Goal: Transaction & Acquisition: Purchase product/service

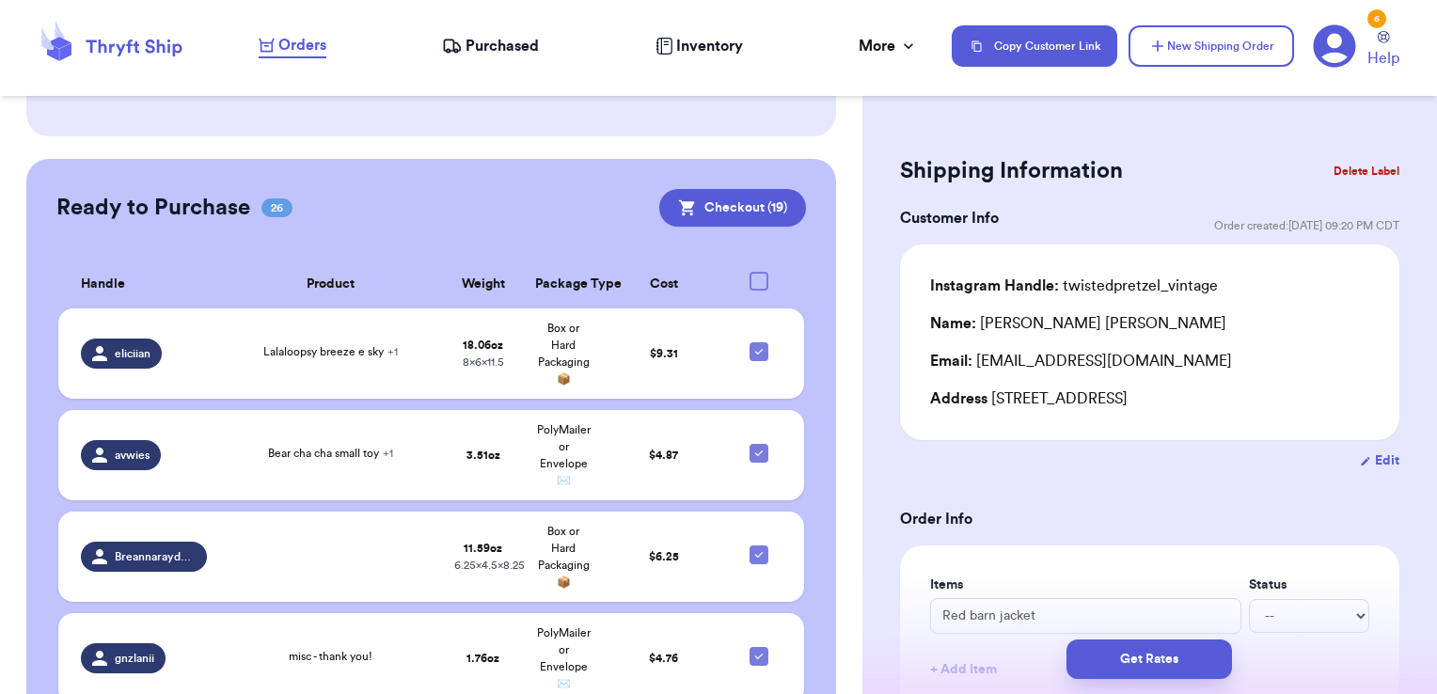
scroll to position [647, 0]
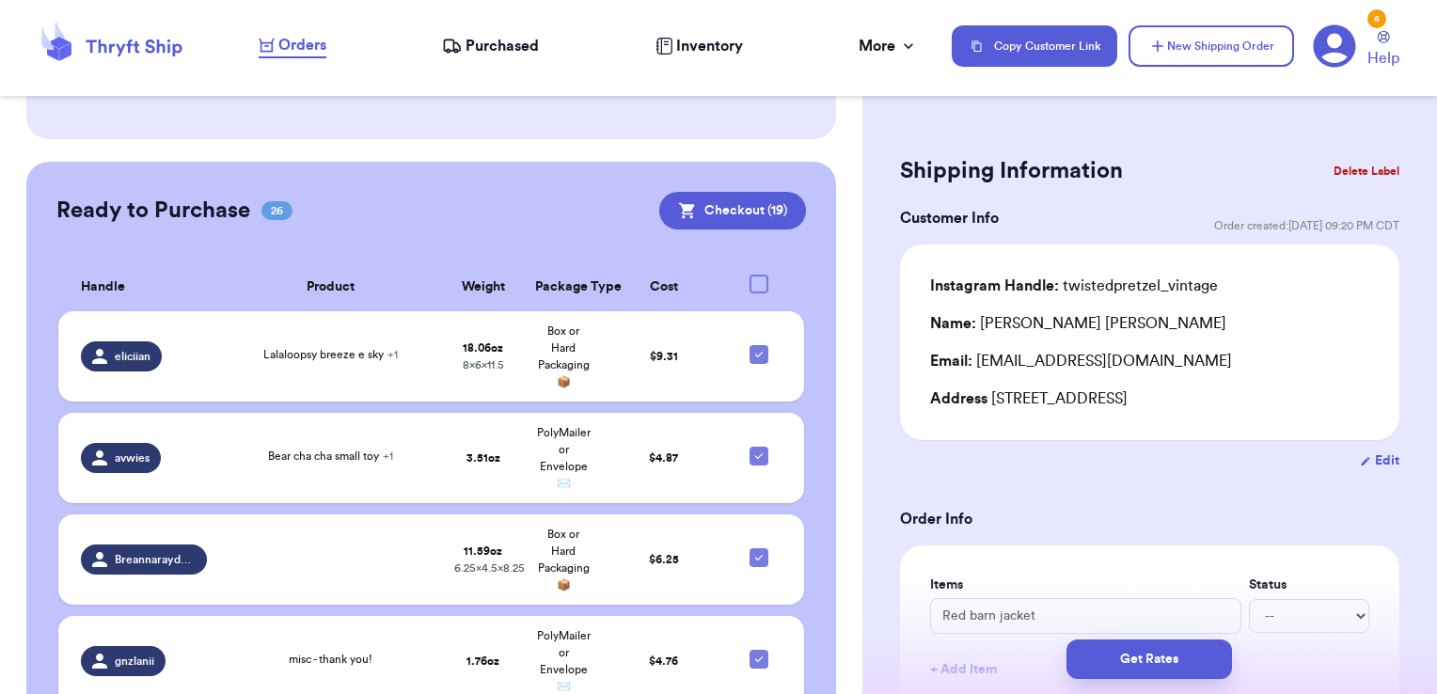
click at [750, 275] on div at bounding box center [759, 284] width 19 height 19
click at [758, 274] on input "checkbox" at bounding box center [758, 274] width 1 height 1
checkbox input "true"
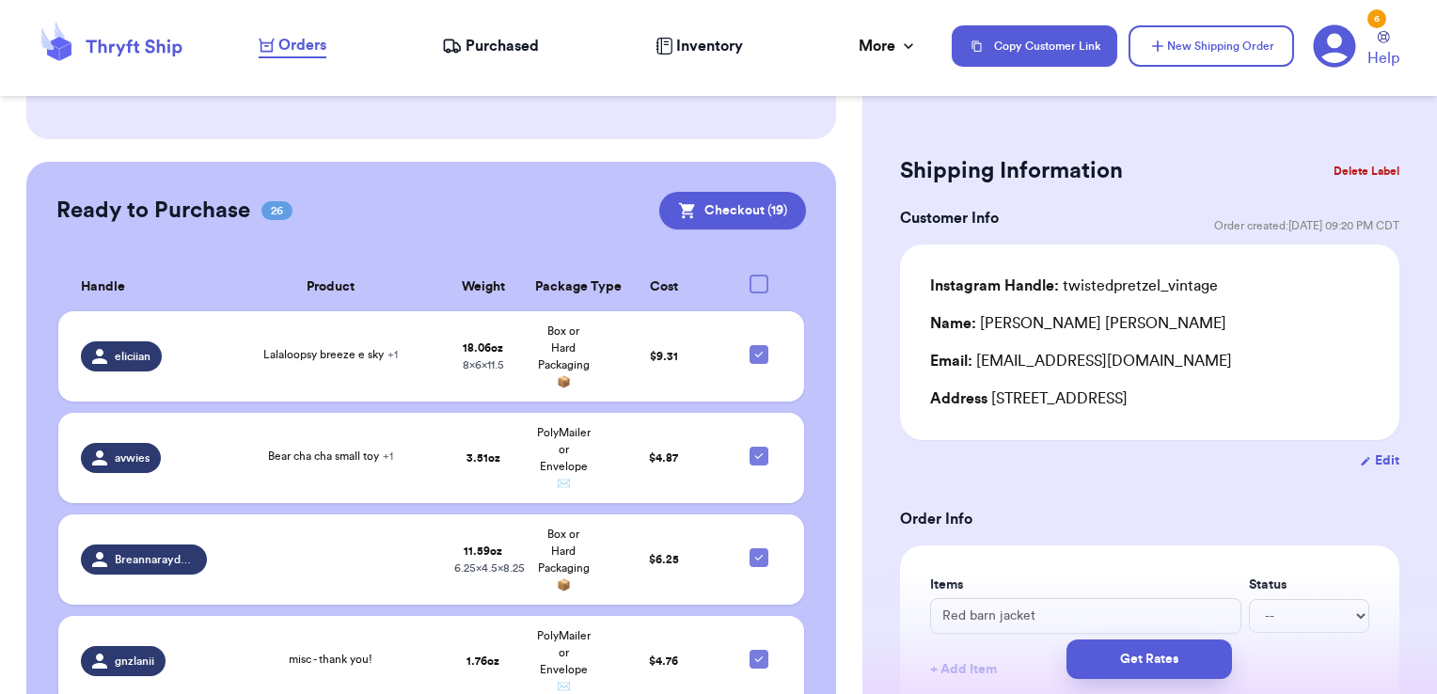
checkbox input "true"
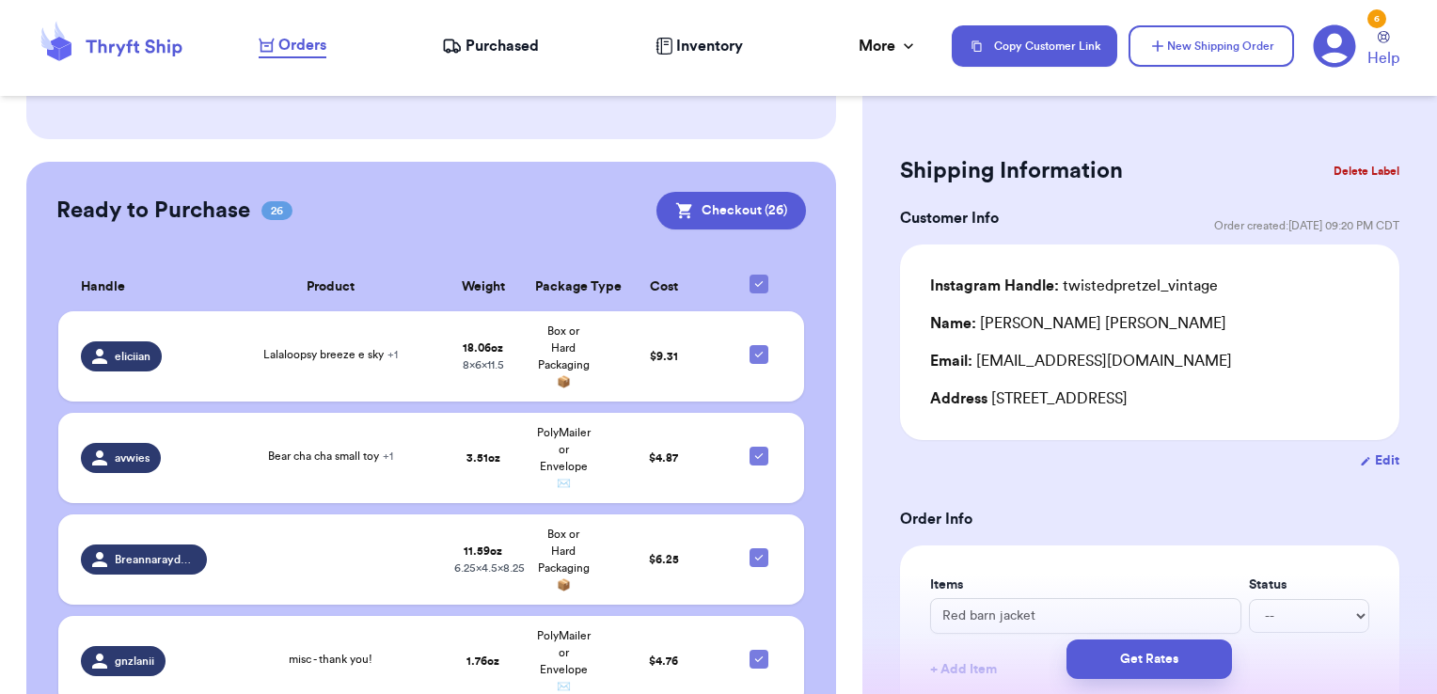
click at [752, 277] on icon at bounding box center [759, 284] width 15 height 15
click at [758, 274] on input "checkbox" at bounding box center [758, 274] width 1 height 1
checkbox input "false"
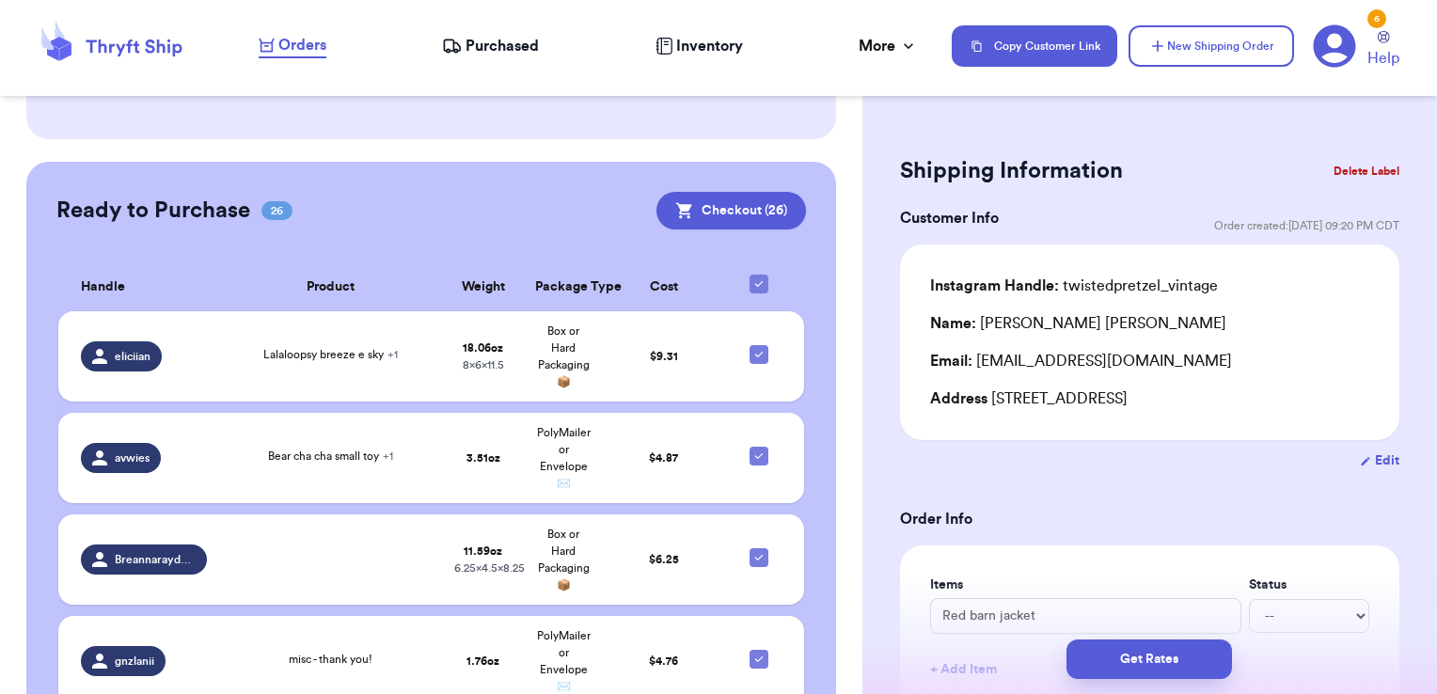
checkbox input "false"
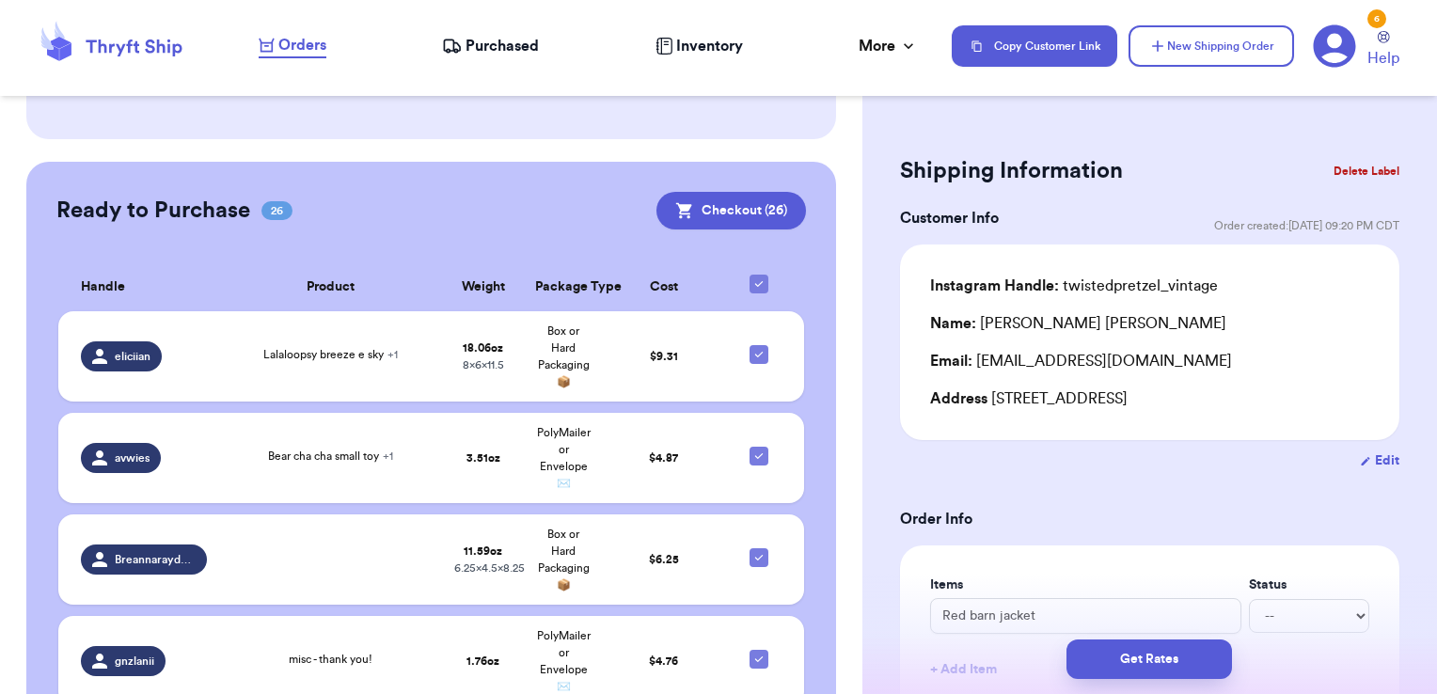
checkbox input "false"
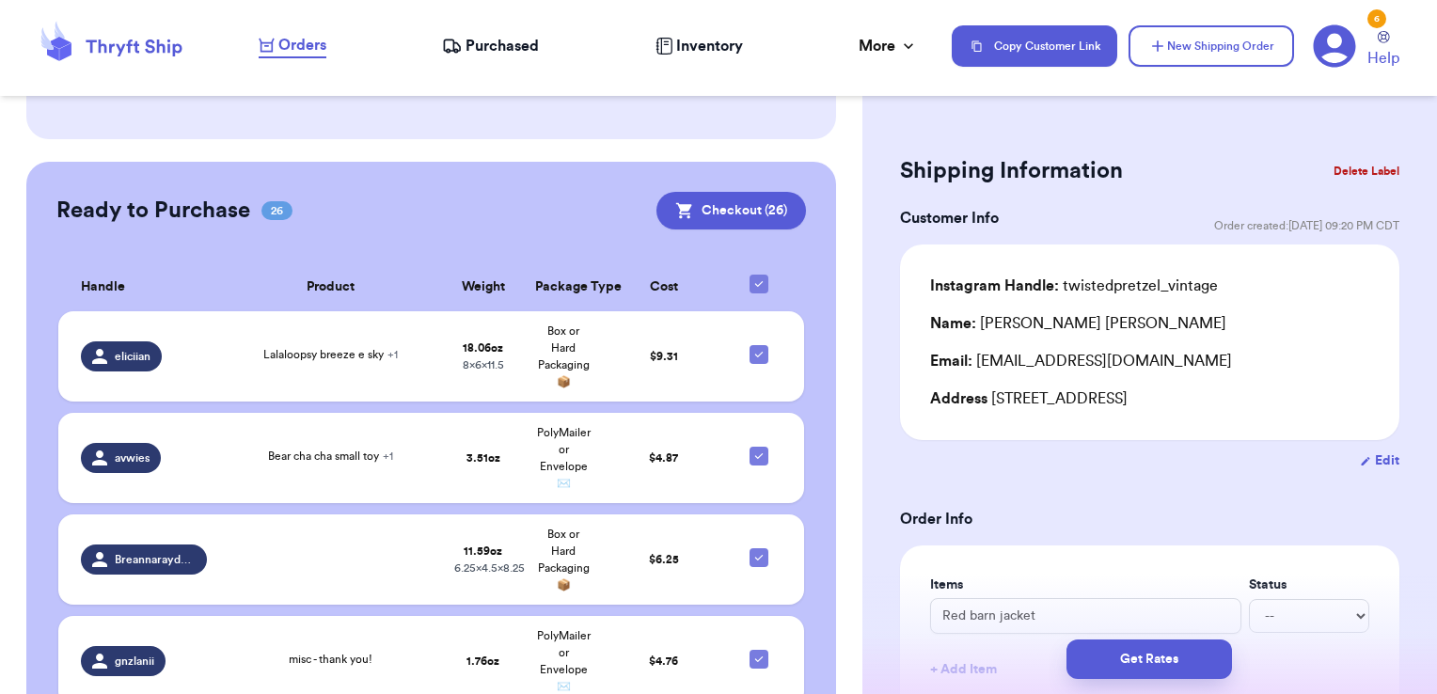
checkbox input "false"
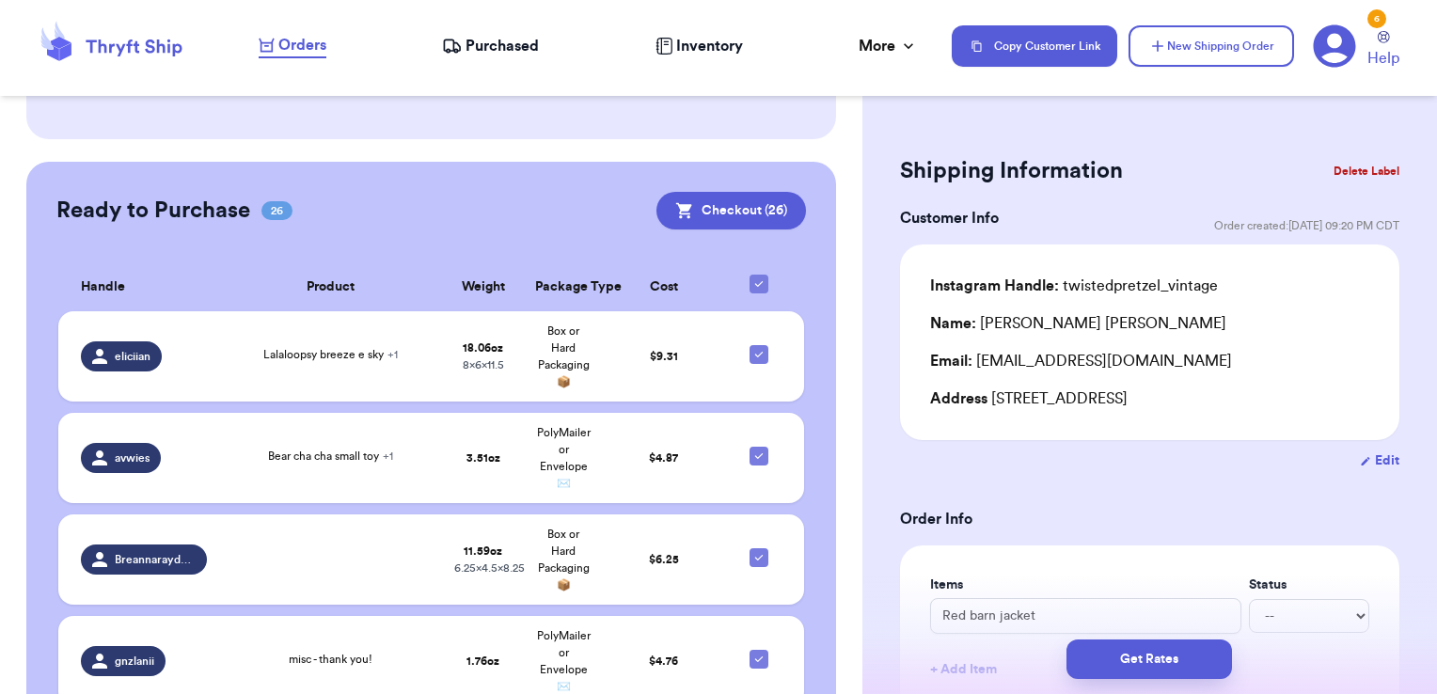
checkbox input "false"
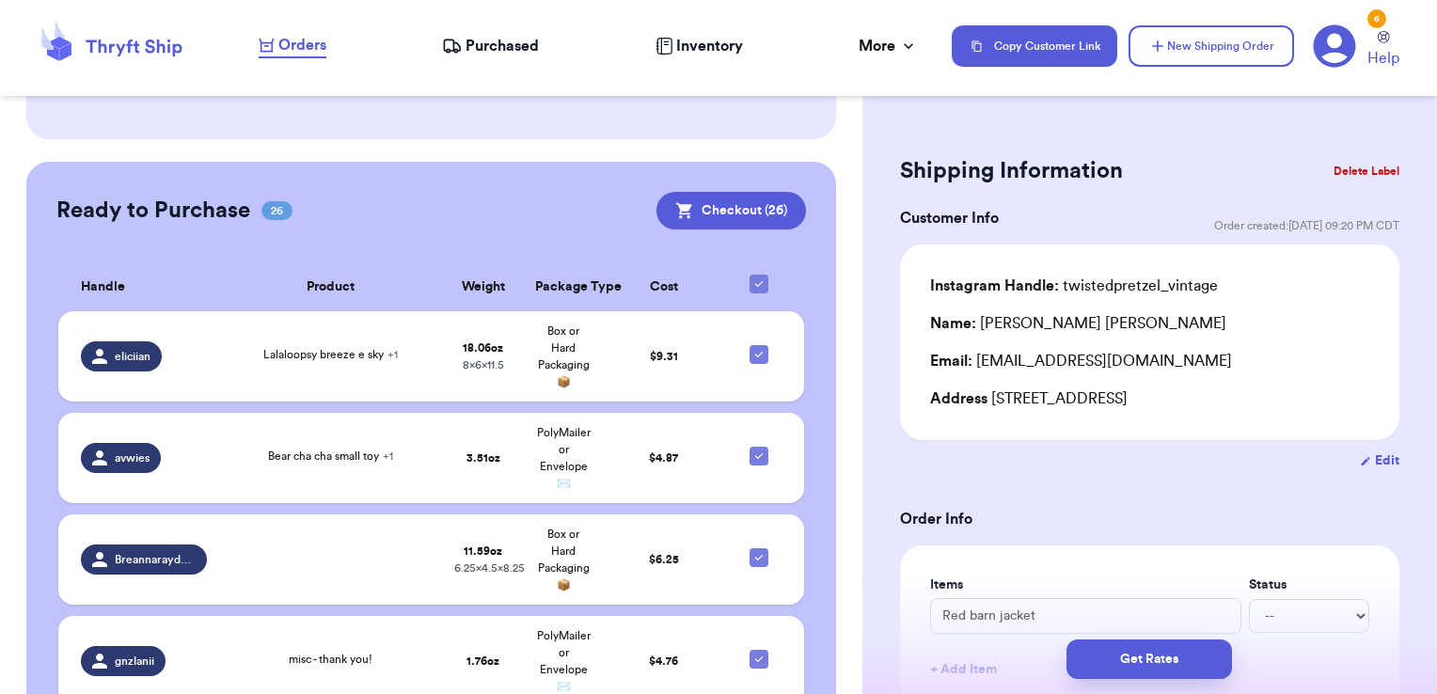
checkbox input "false"
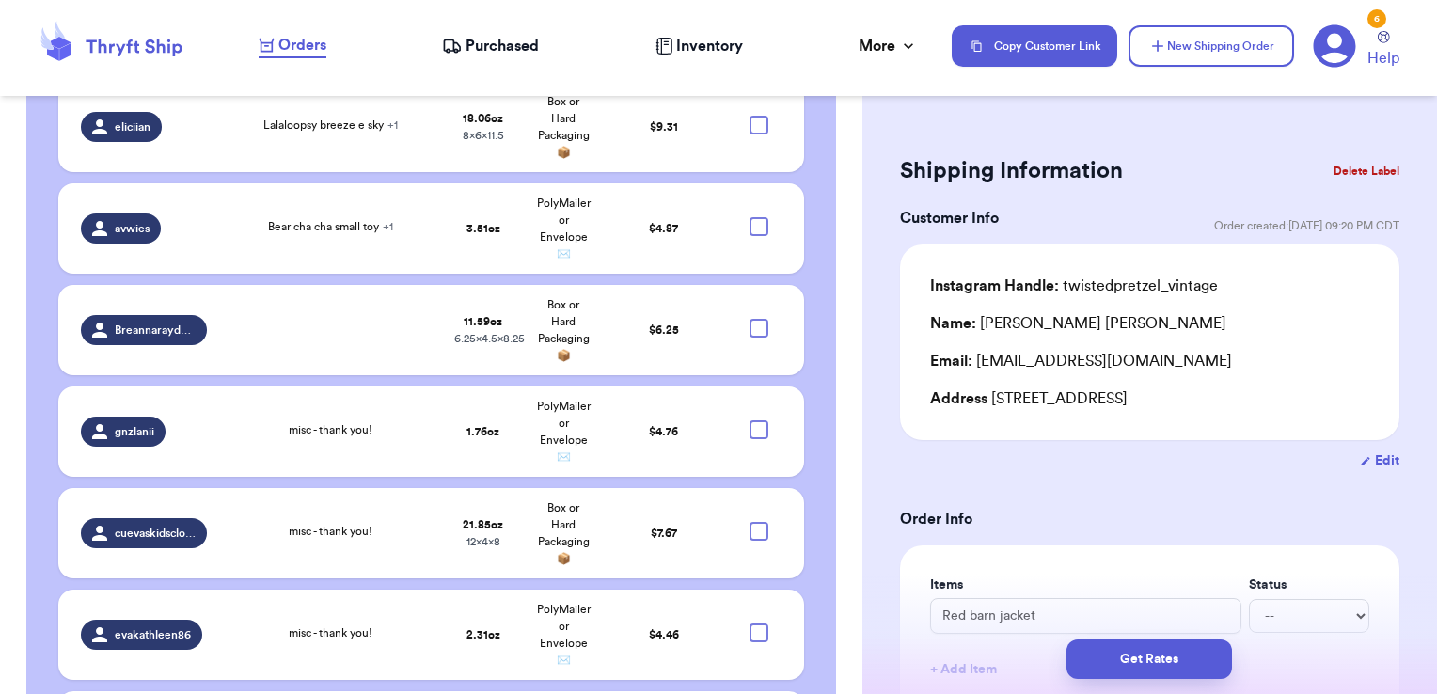
scroll to position [896, 0]
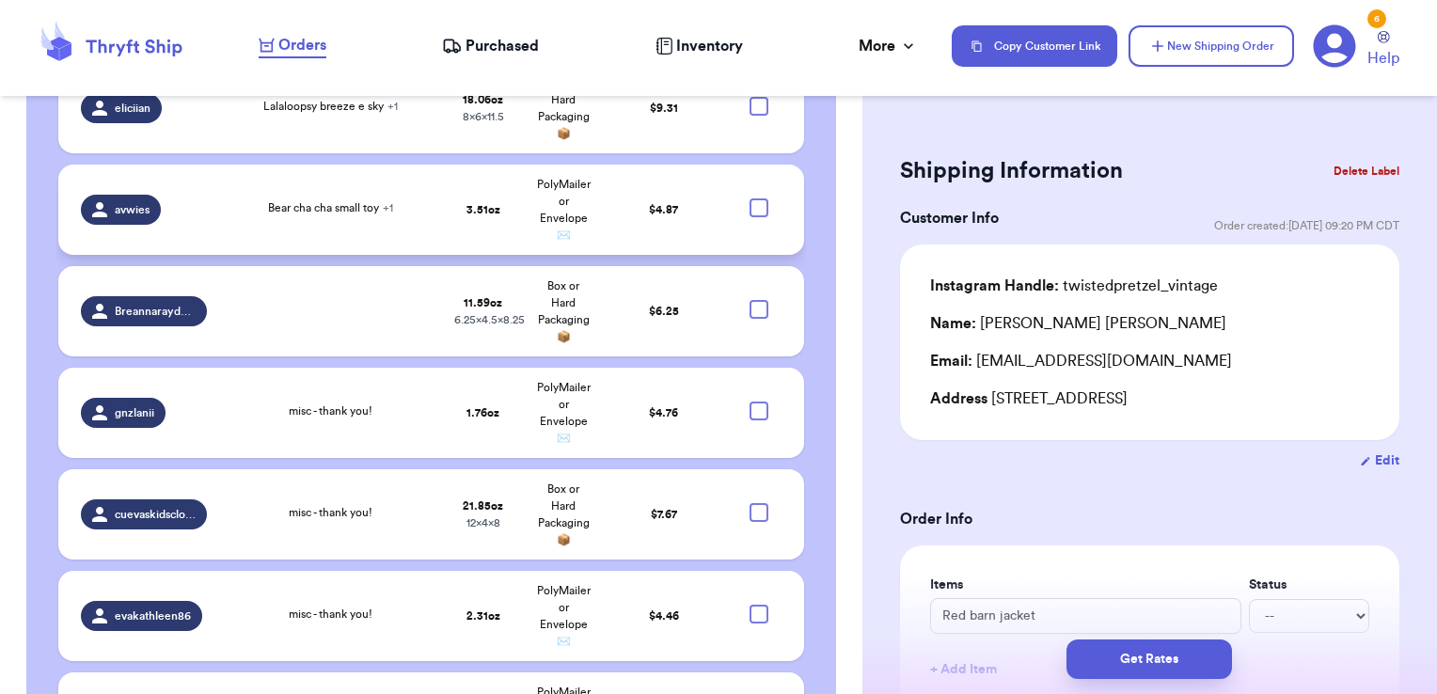
click at [750, 198] on div at bounding box center [759, 207] width 19 height 19
click at [758, 198] on input "checkbox" at bounding box center [758, 198] width 1 height 1
checkbox input "true"
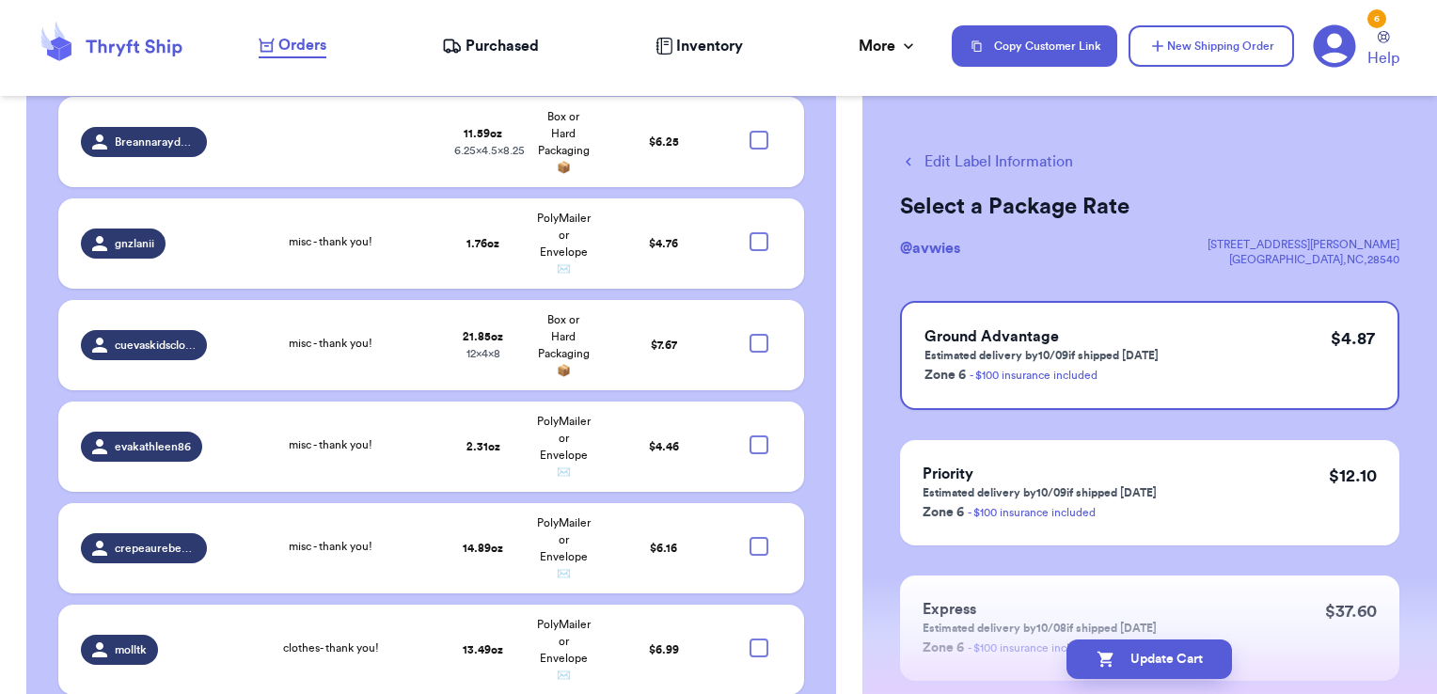
scroll to position [1069, 0]
click at [751, 232] on div at bounding box center [759, 241] width 19 height 19
click at [758, 231] on input "checkbox" at bounding box center [758, 231] width 1 height 1
checkbox input "true"
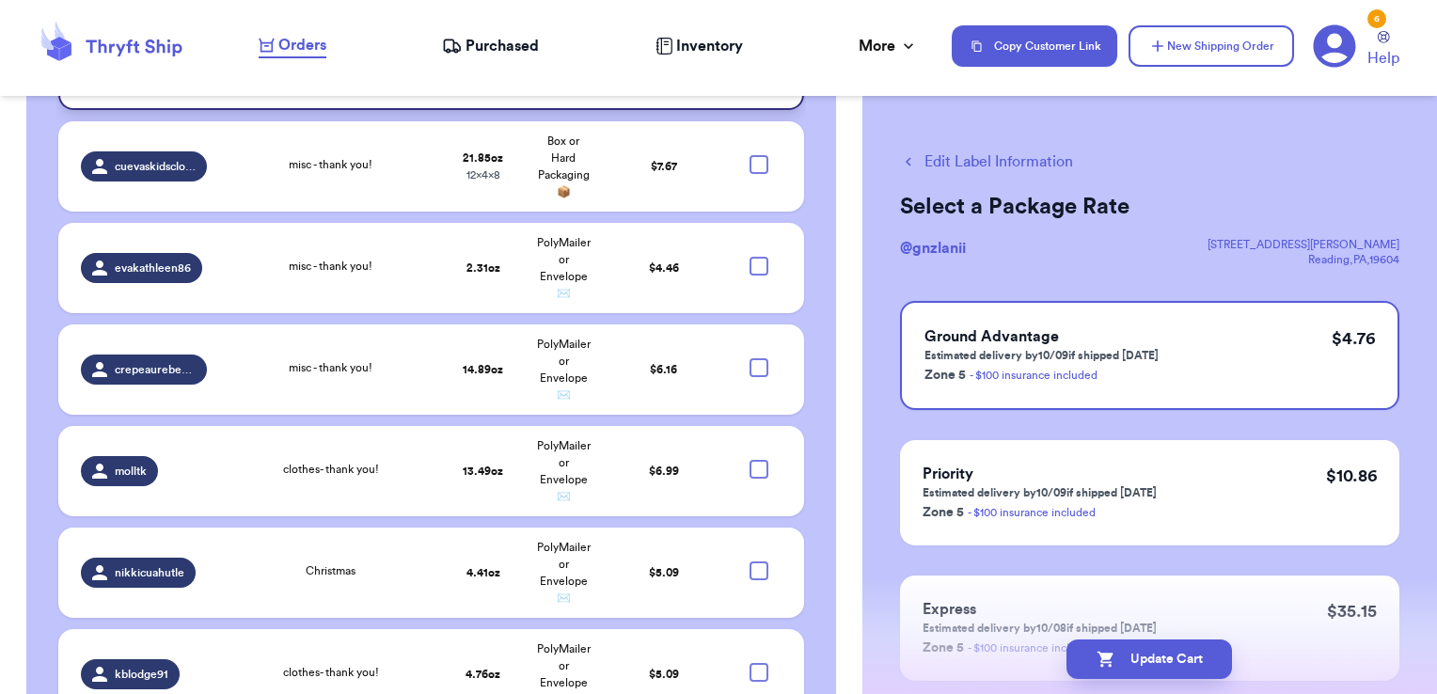
scroll to position [1249, 0]
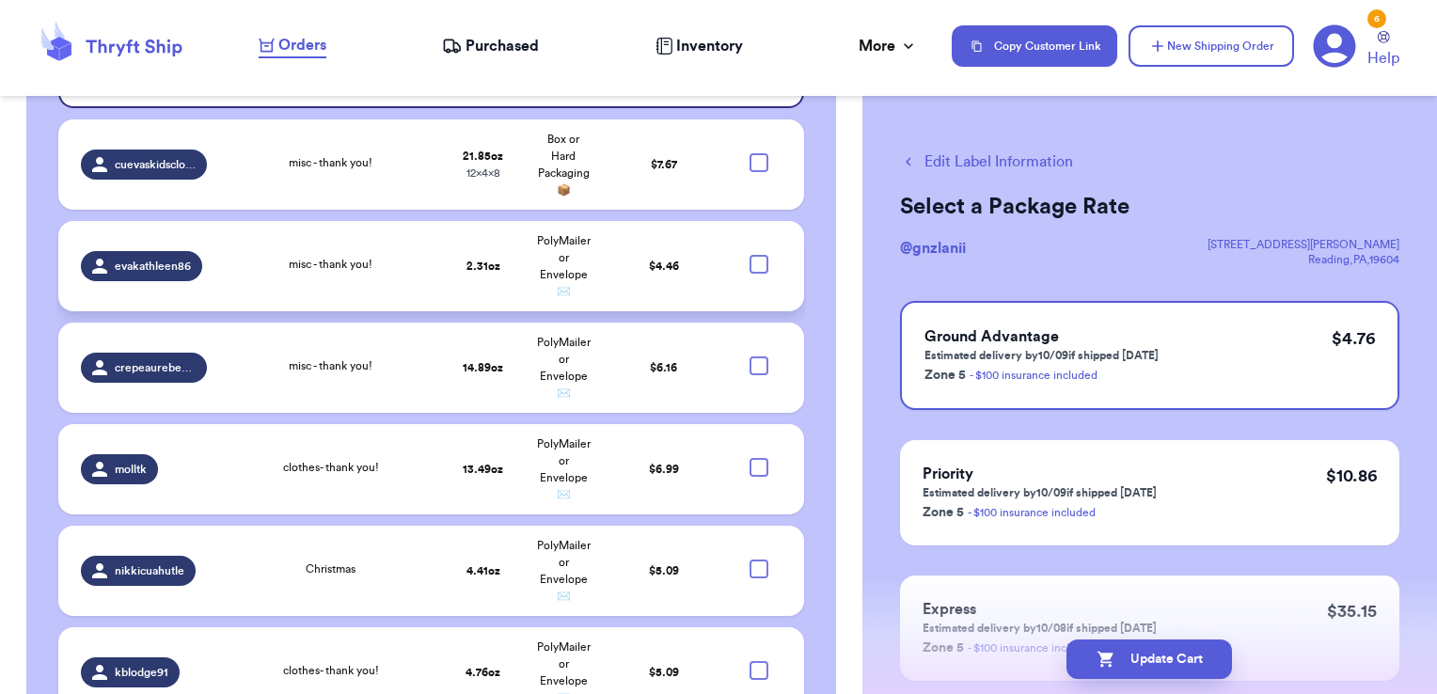
click at [750, 255] on div at bounding box center [759, 264] width 19 height 19
click at [758, 254] on input "checkbox" at bounding box center [758, 254] width 1 height 1
checkbox input "true"
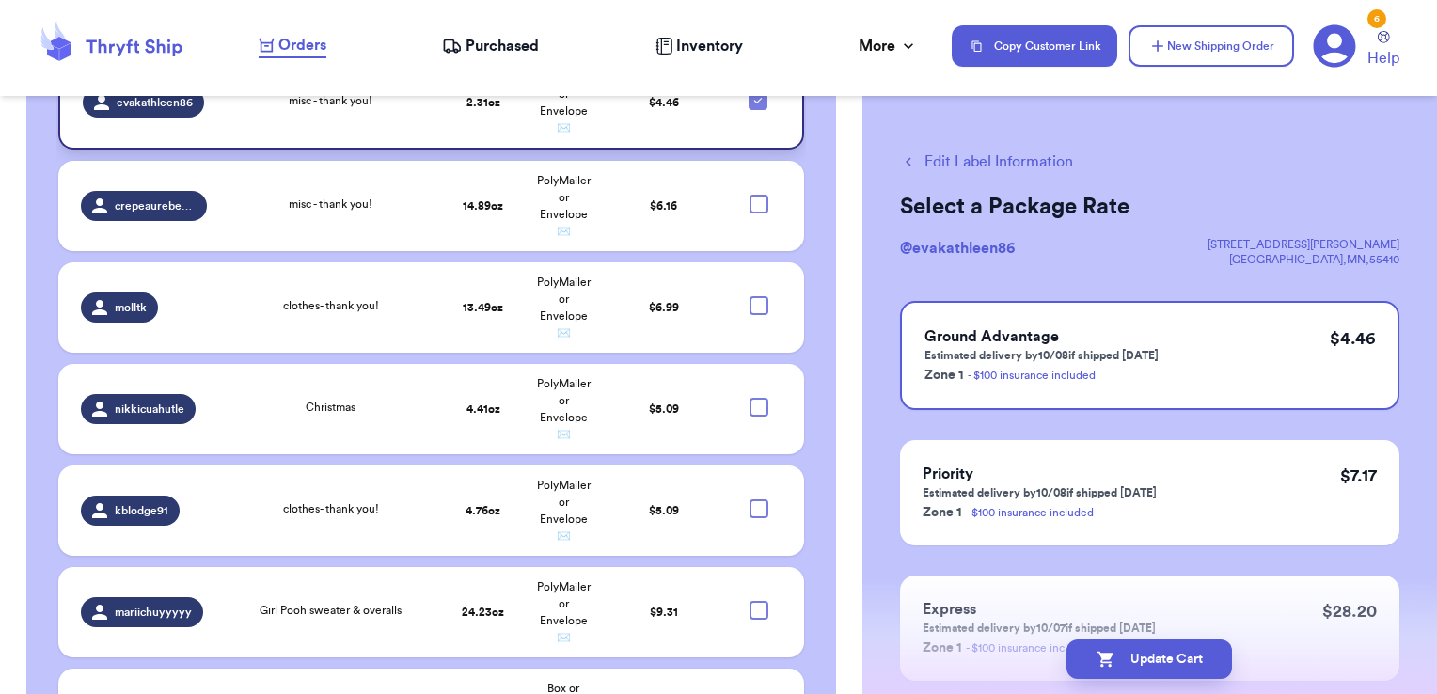
scroll to position [1456, 0]
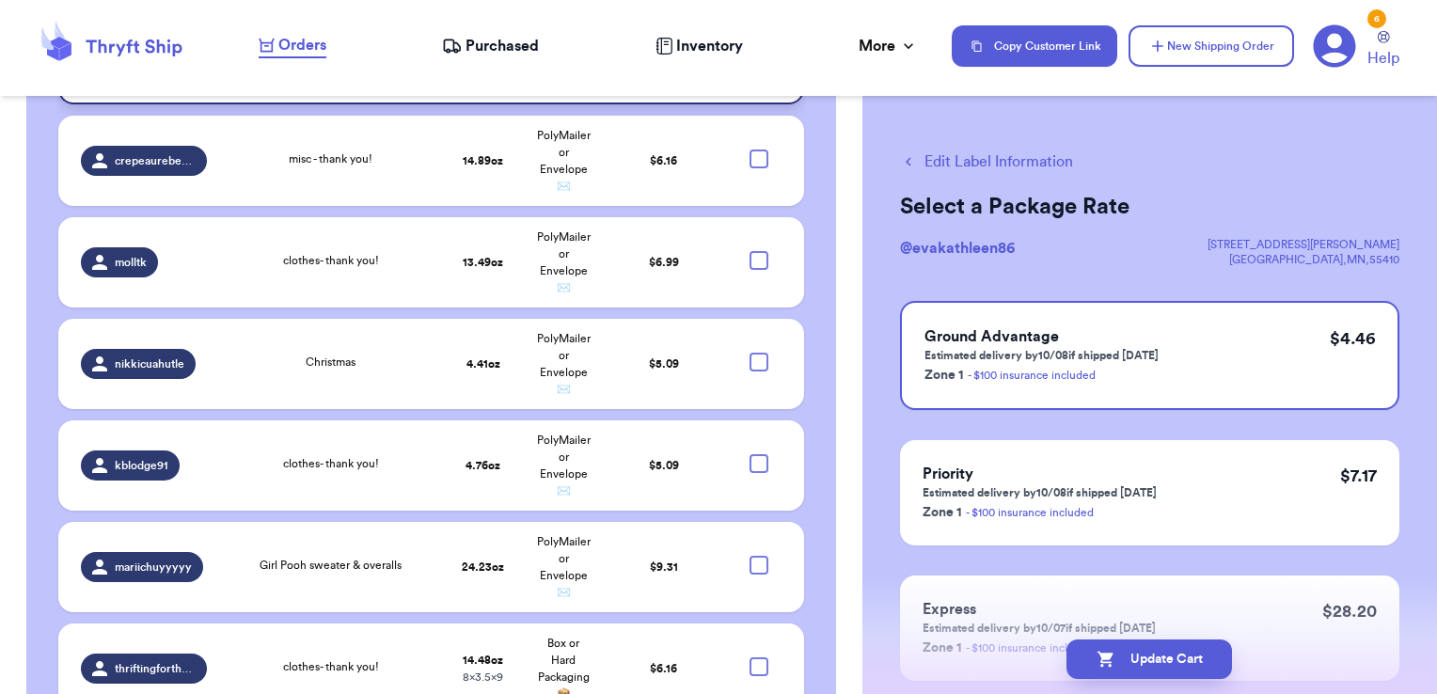
click at [750, 251] on div at bounding box center [759, 260] width 19 height 19
click at [758, 250] on input "checkbox" at bounding box center [758, 250] width 1 height 1
checkbox input "true"
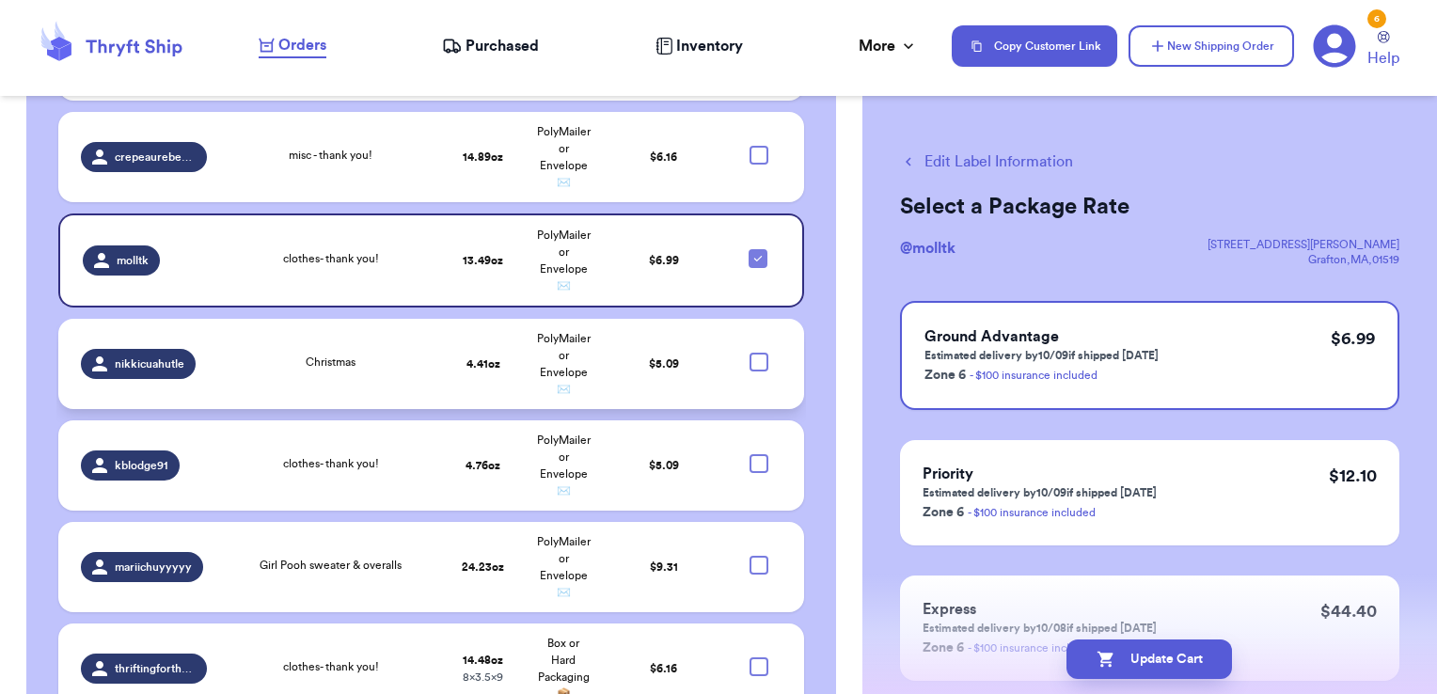
click at [750, 353] on div at bounding box center [759, 362] width 19 height 19
click at [758, 352] on input "checkbox" at bounding box center [758, 352] width 1 height 1
checkbox input "true"
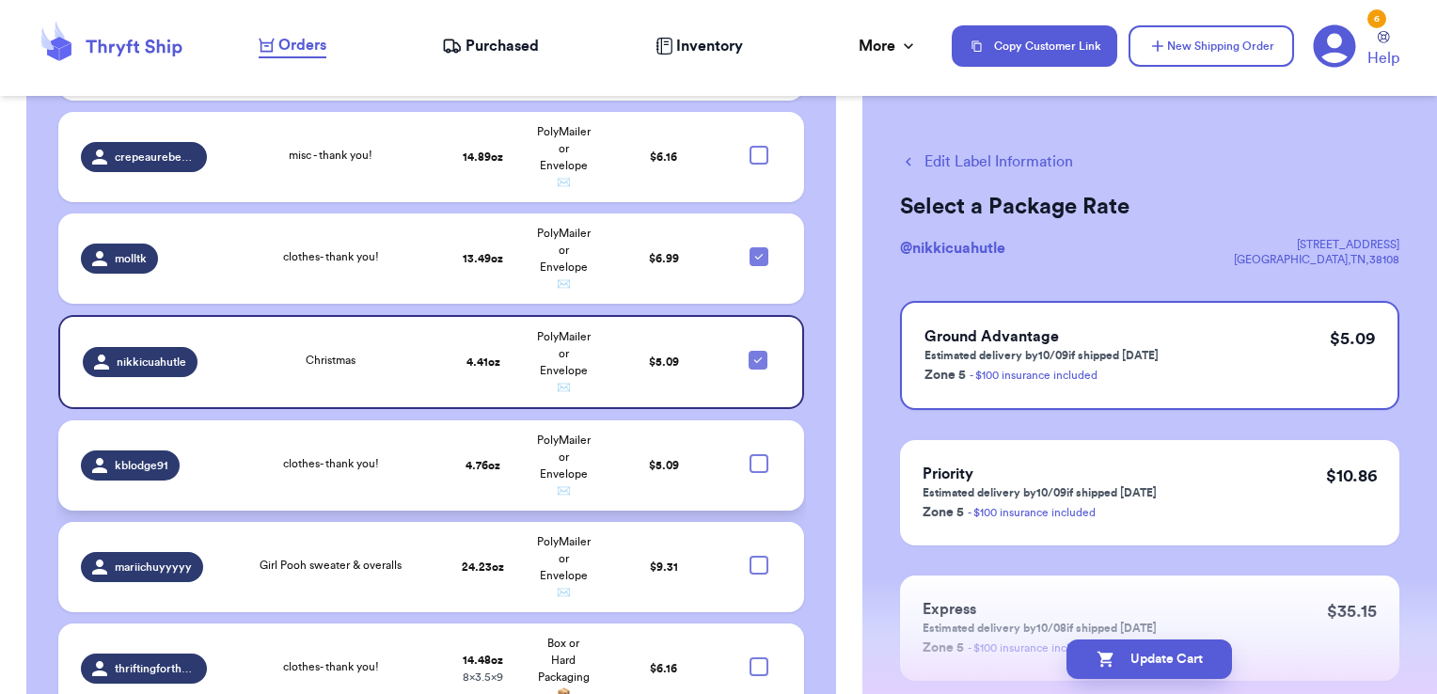
click at [750, 454] on div at bounding box center [759, 463] width 19 height 19
click at [758, 453] on input "checkbox" at bounding box center [758, 453] width 1 height 1
checkbox input "true"
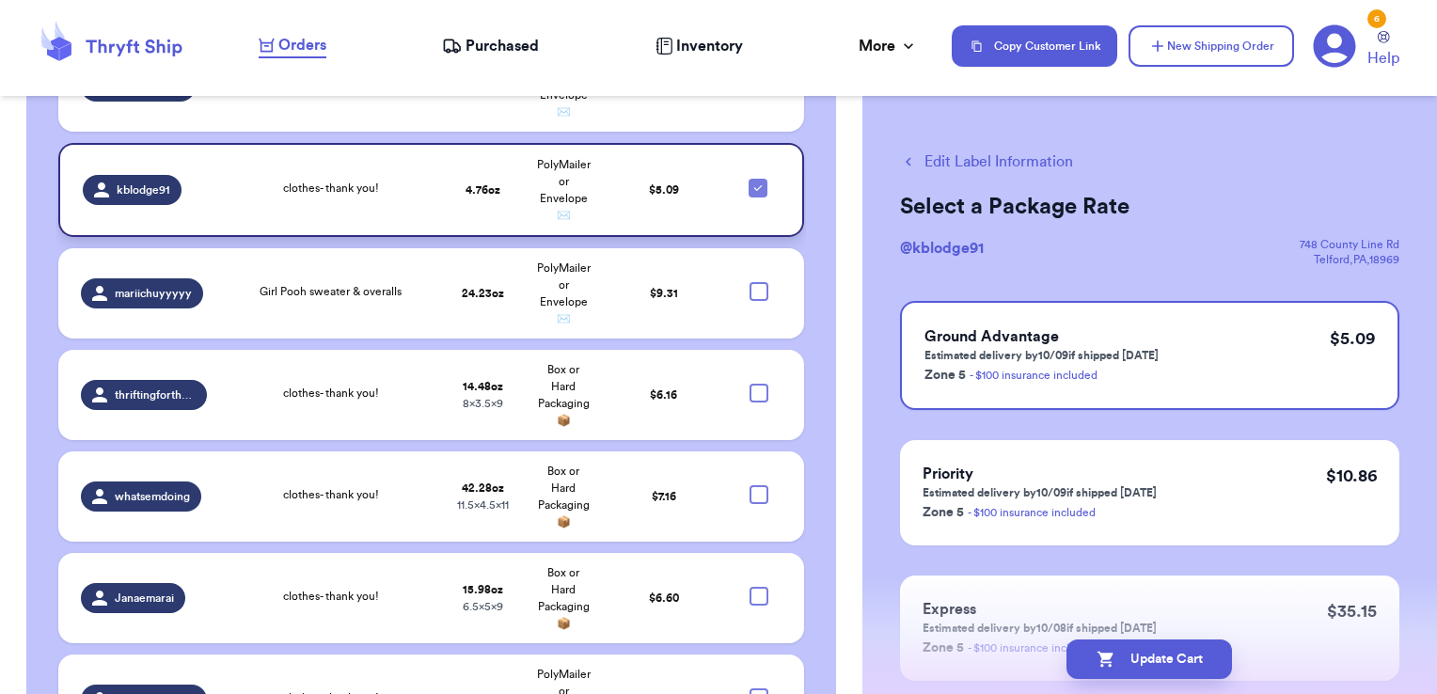
scroll to position [1744, 0]
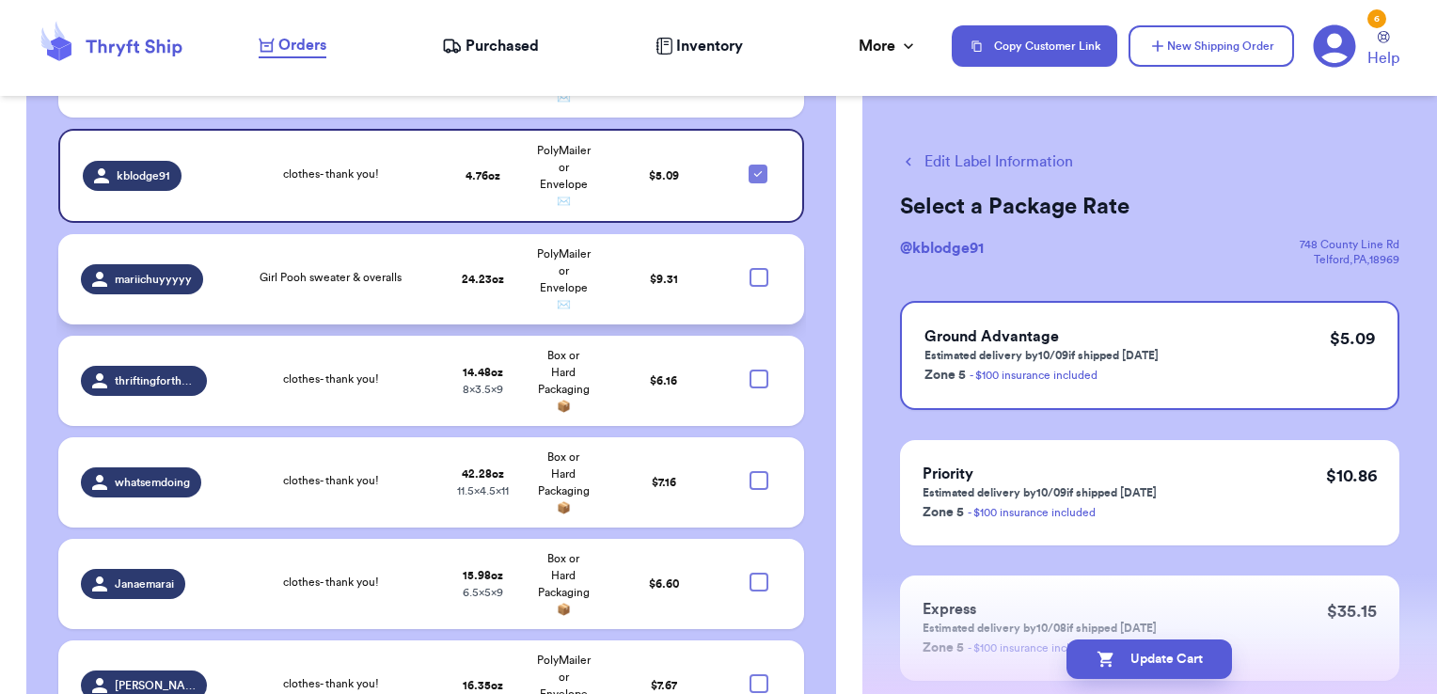
click at [750, 268] on div at bounding box center [759, 277] width 19 height 19
click at [758, 267] on input "checkbox" at bounding box center [758, 267] width 1 height 1
checkbox input "true"
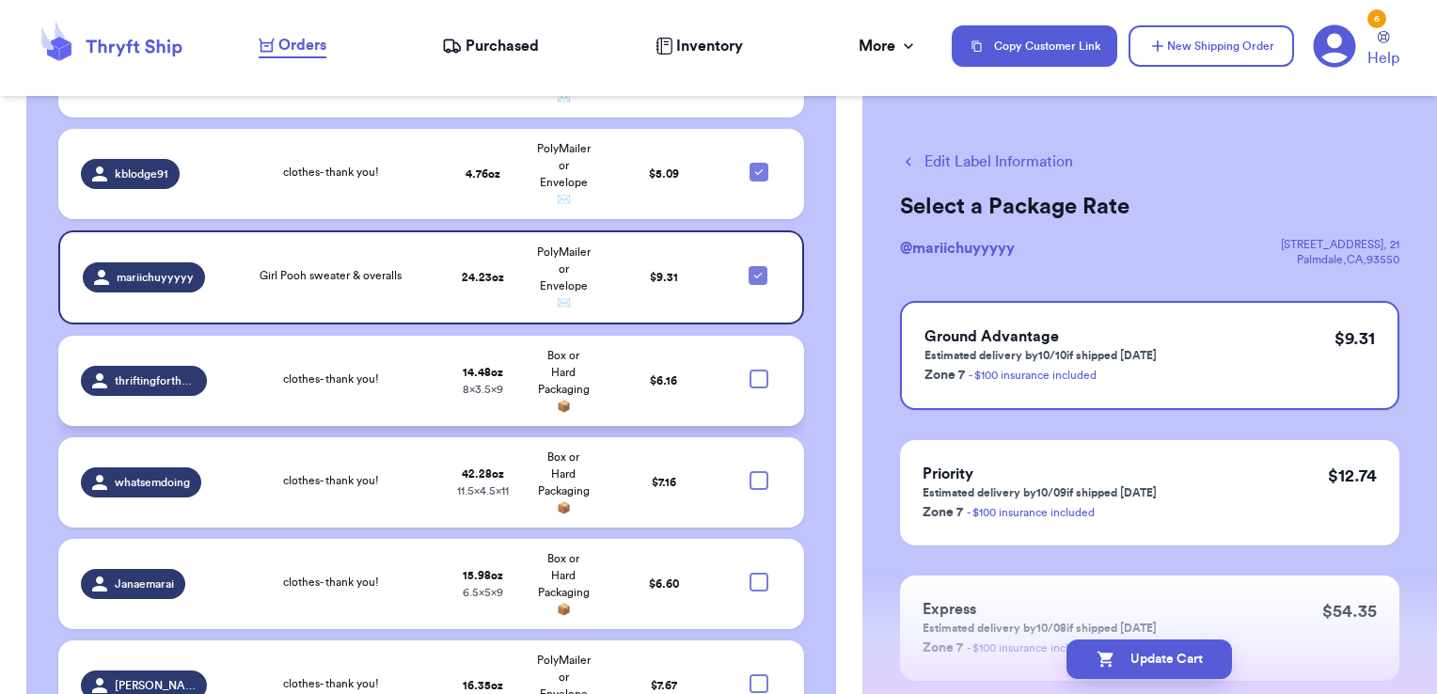
click at [752, 370] on div at bounding box center [759, 379] width 19 height 19
click at [758, 369] on input "checkbox" at bounding box center [758, 369] width 1 height 1
checkbox input "true"
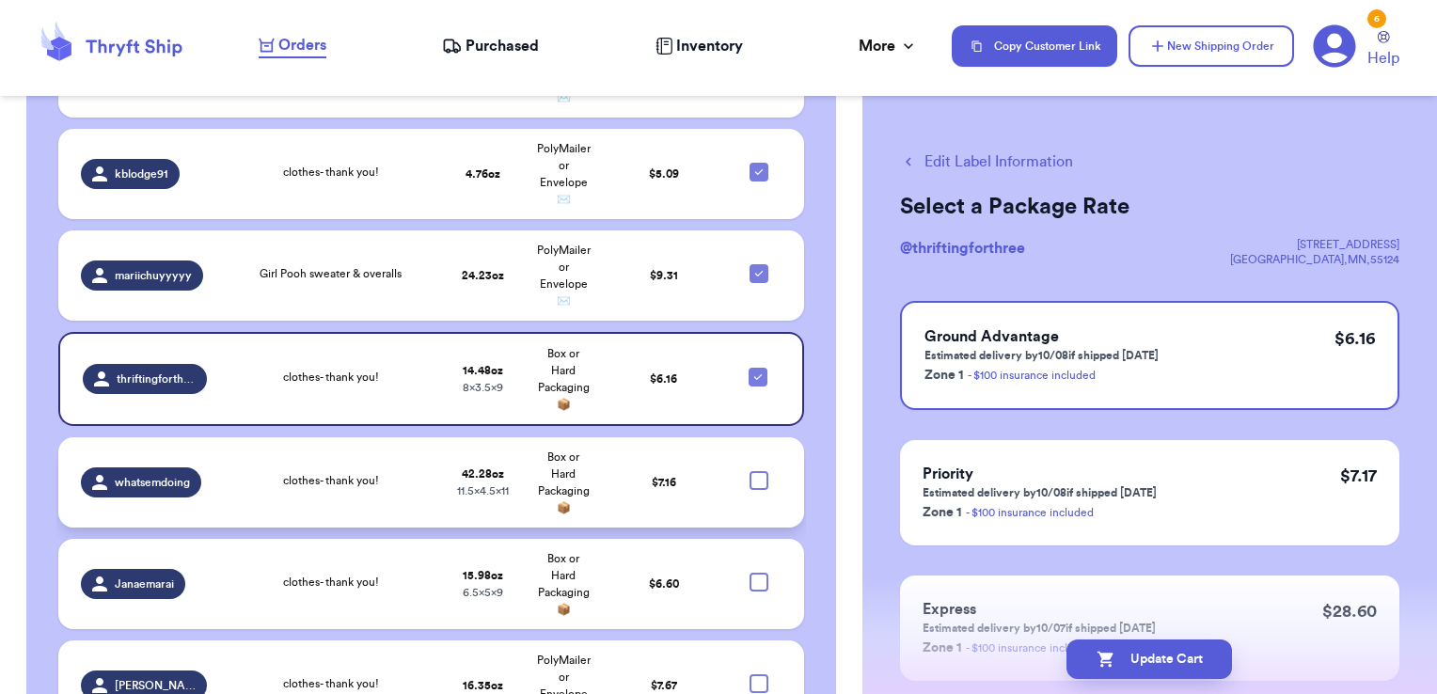
click at [750, 471] on div at bounding box center [759, 480] width 19 height 19
click at [758, 470] on input "checkbox" at bounding box center [758, 470] width 1 height 1
checkbox input "true"
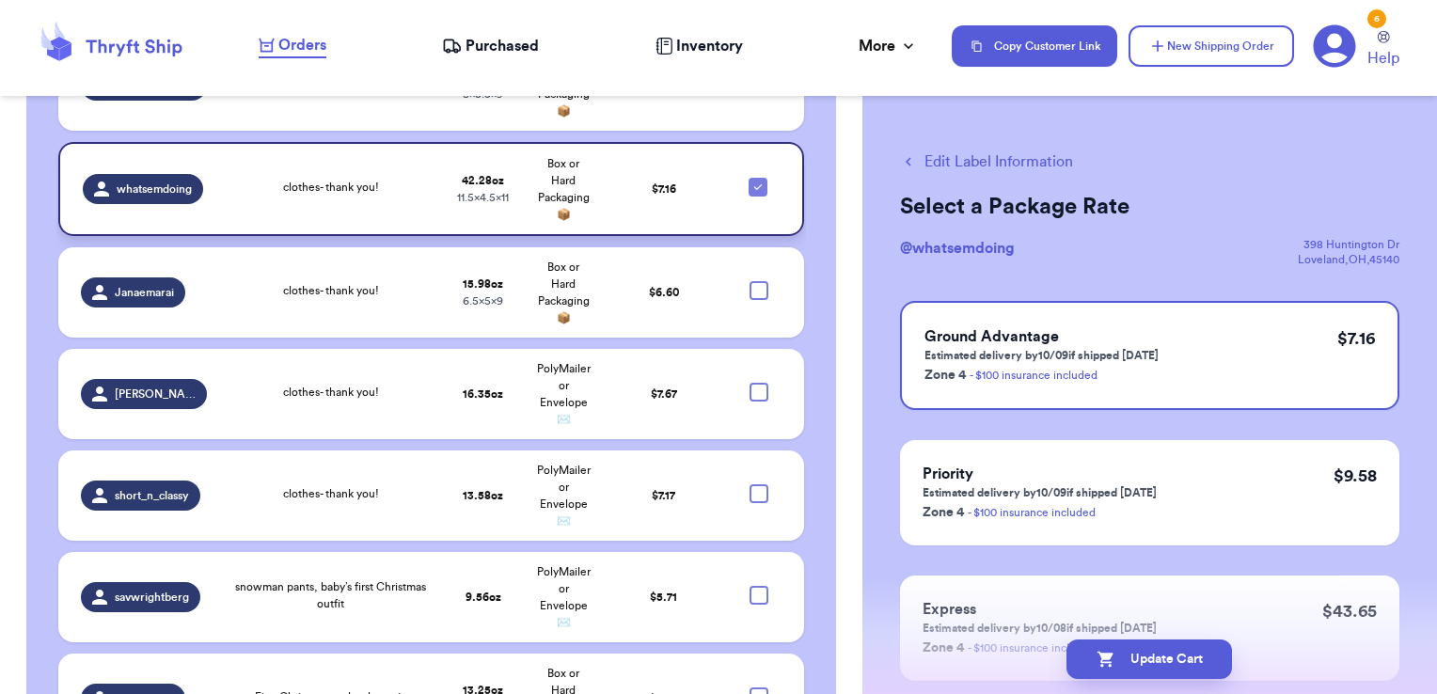
scroll to position [2038, 0]
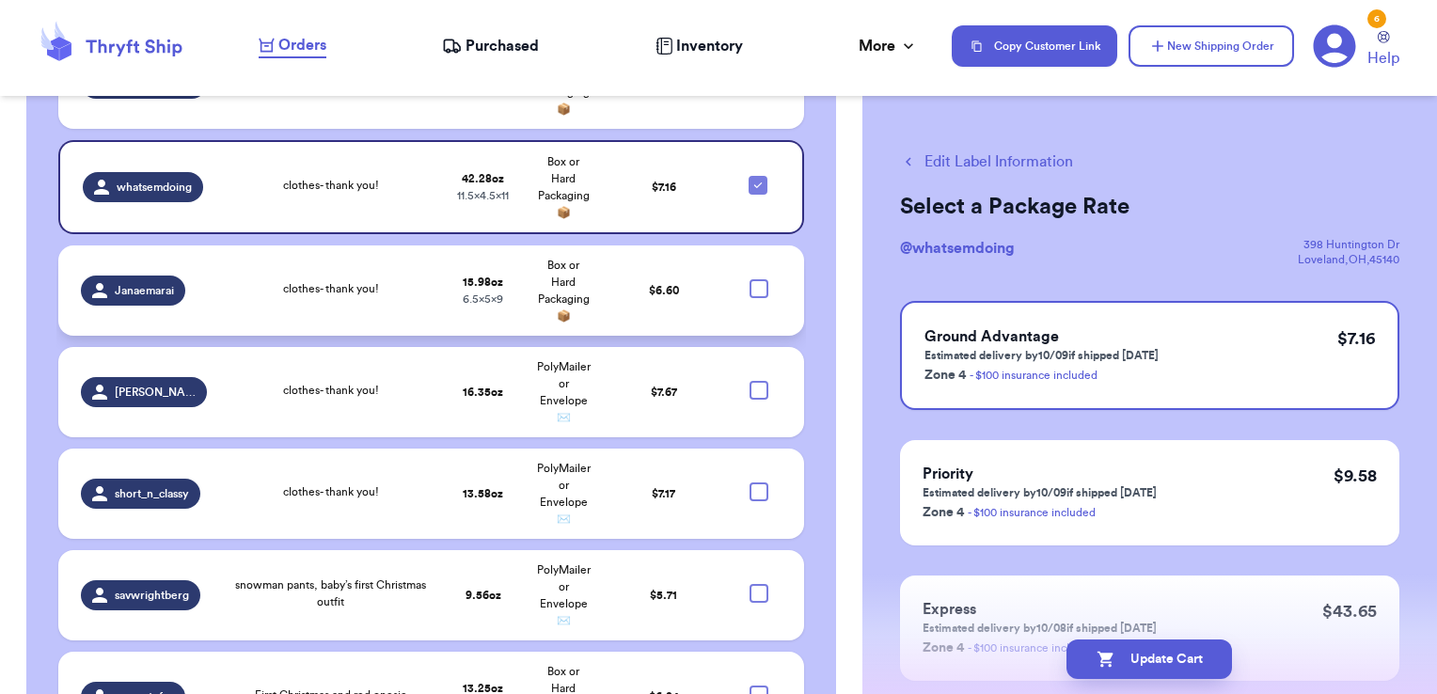
click at [750, 279] on div at bounding box center [759, 288] width 19 height 19
click at [758, 278] on input "checkbox" at bounding box center [758, 278] width 1 height 1
checkbox input "true"
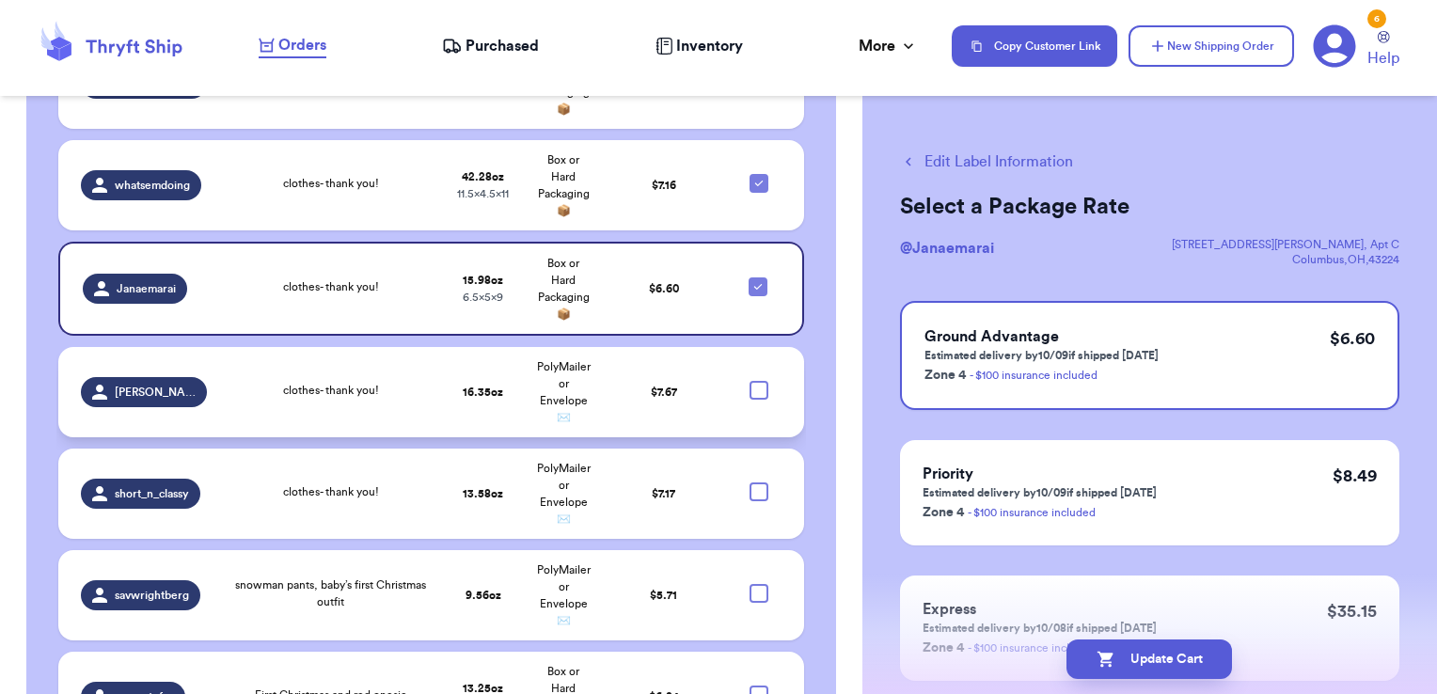
click at [750, 381] on div at bounding box center [759, 390] width 19 height 19
click at [758, 380] on input "checkbox" at bounding box center [758, 380] width 1 height 1
checkbox input "true"
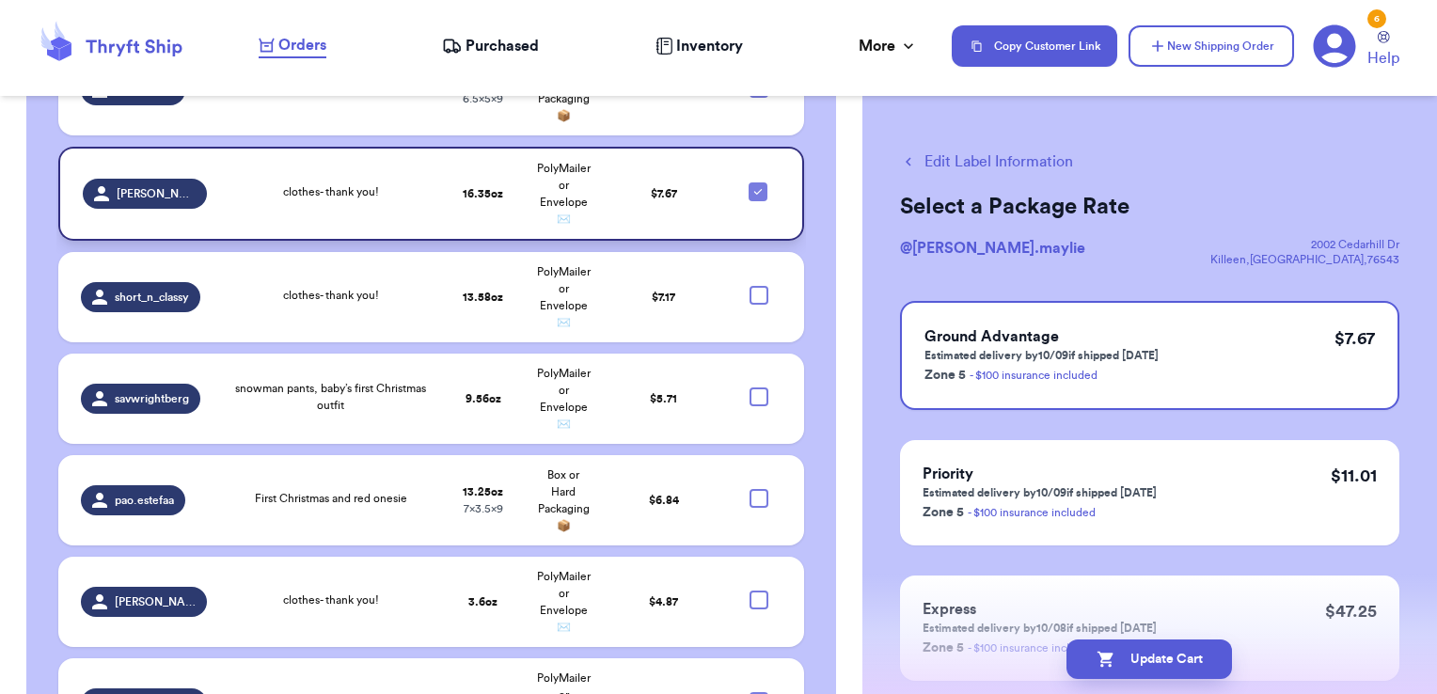
scroll to position [2275, 0]
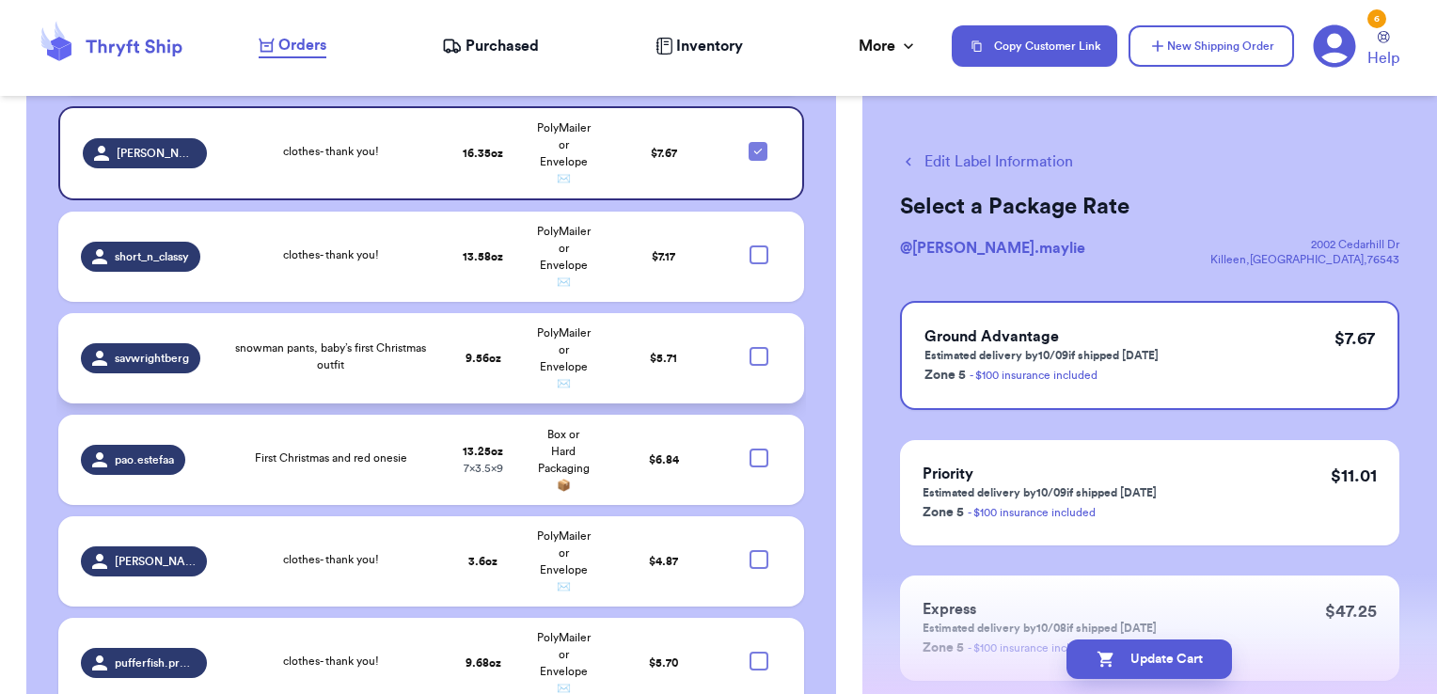
click at [750, 347] on div at bounding box center [759, 356] width 19 height 19
click at [758, 346] on input "checkbox" at bounding box center [758, 346] width 1 height 1
checkbox input "true"
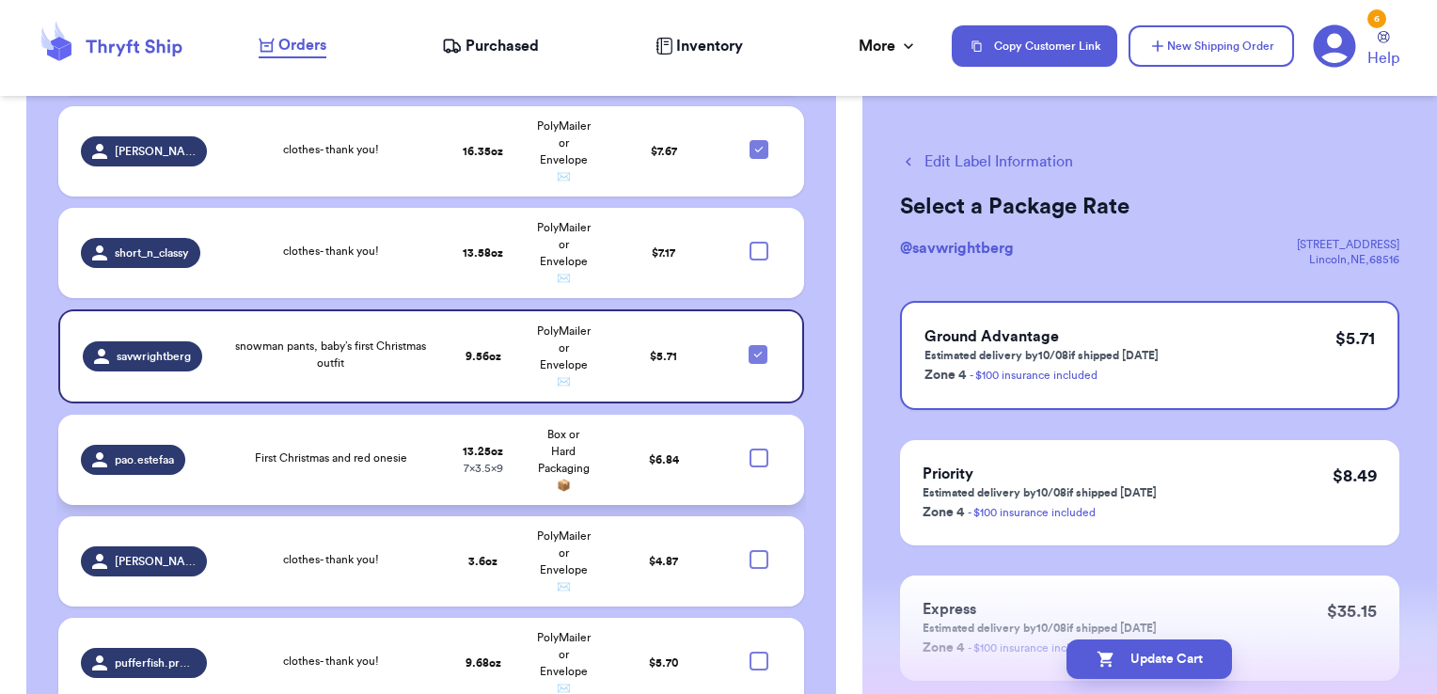
click at [750, 449] on div at bounding box center [759, 458] width 19 height 19
click at [758, 448] on input "checkbox" at bounding box center [758, 448] width 1 height 1
checkbox input "true"
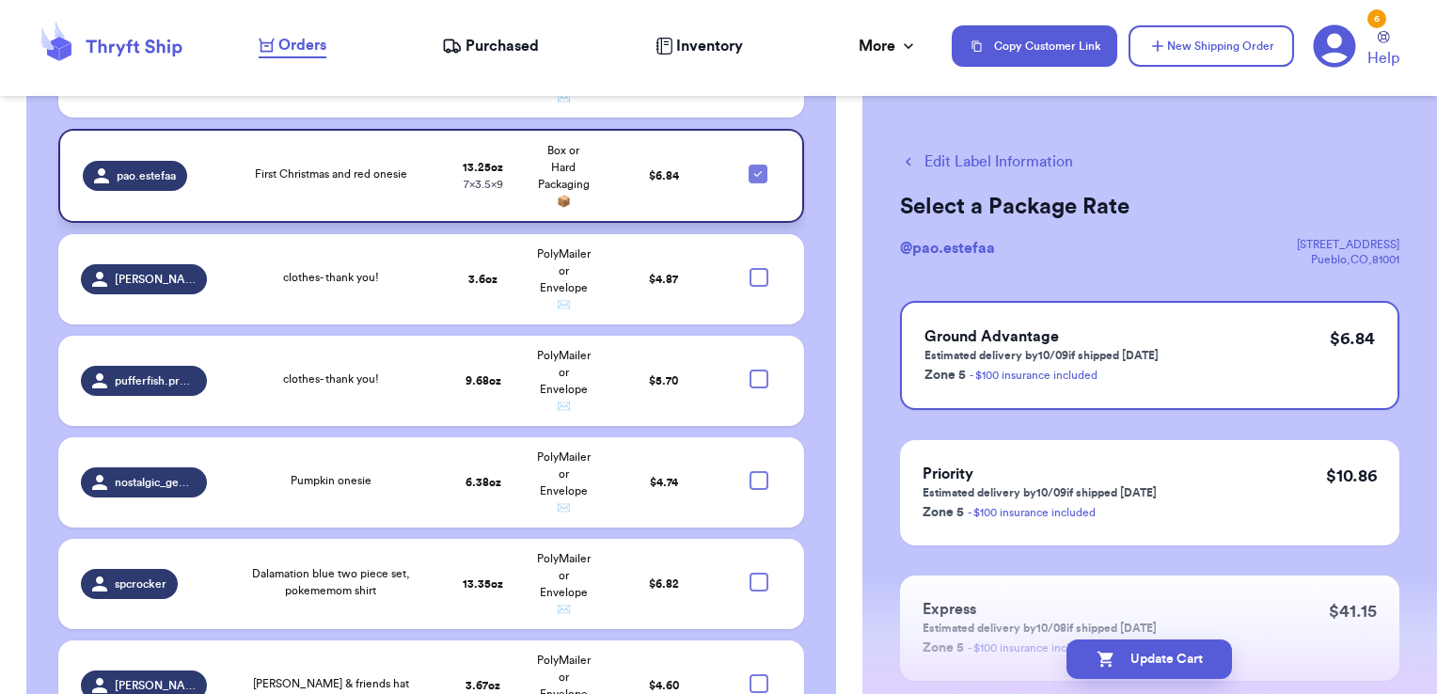
scroll to position [2561, 0]
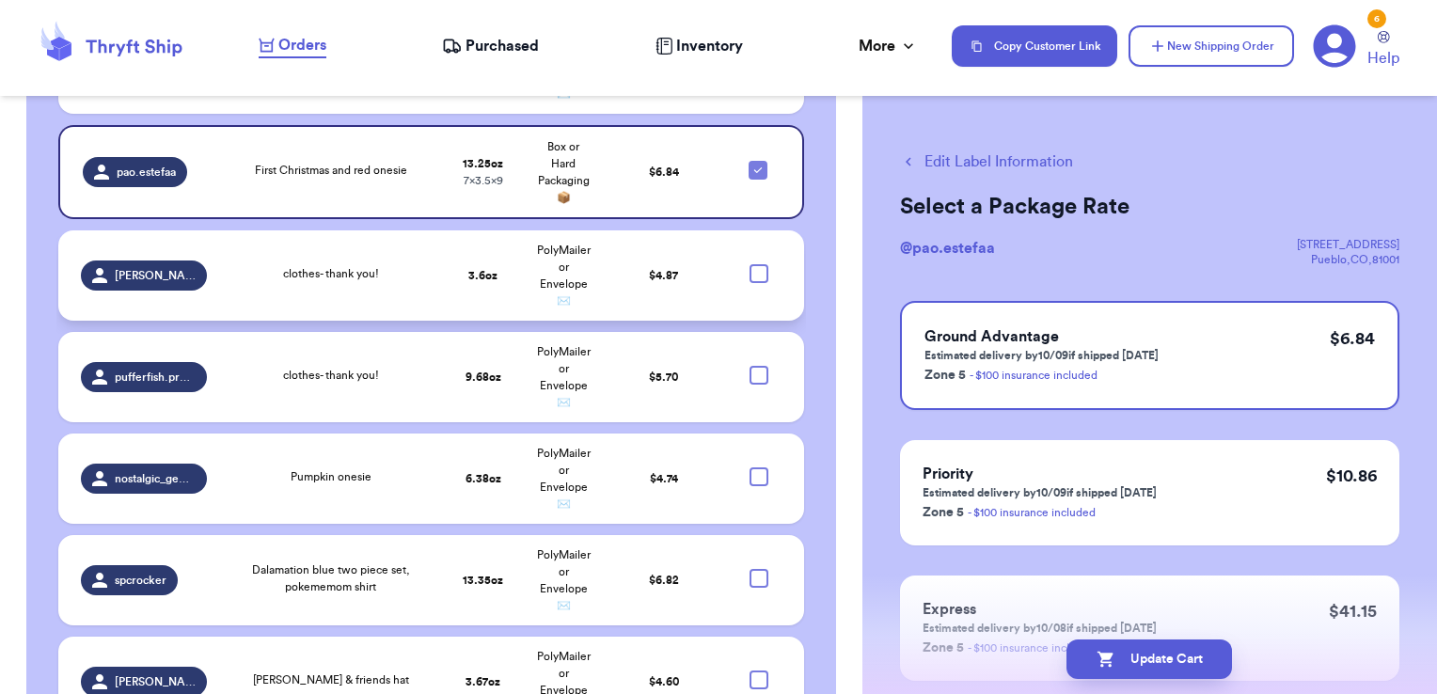
click at [750, 264] on div at bounding box center [759, 273] width 19 height 19
click at [758, 263] on input "checkbox" at bounding box center [758, 263] width 1 height 1
checkbox input "true"
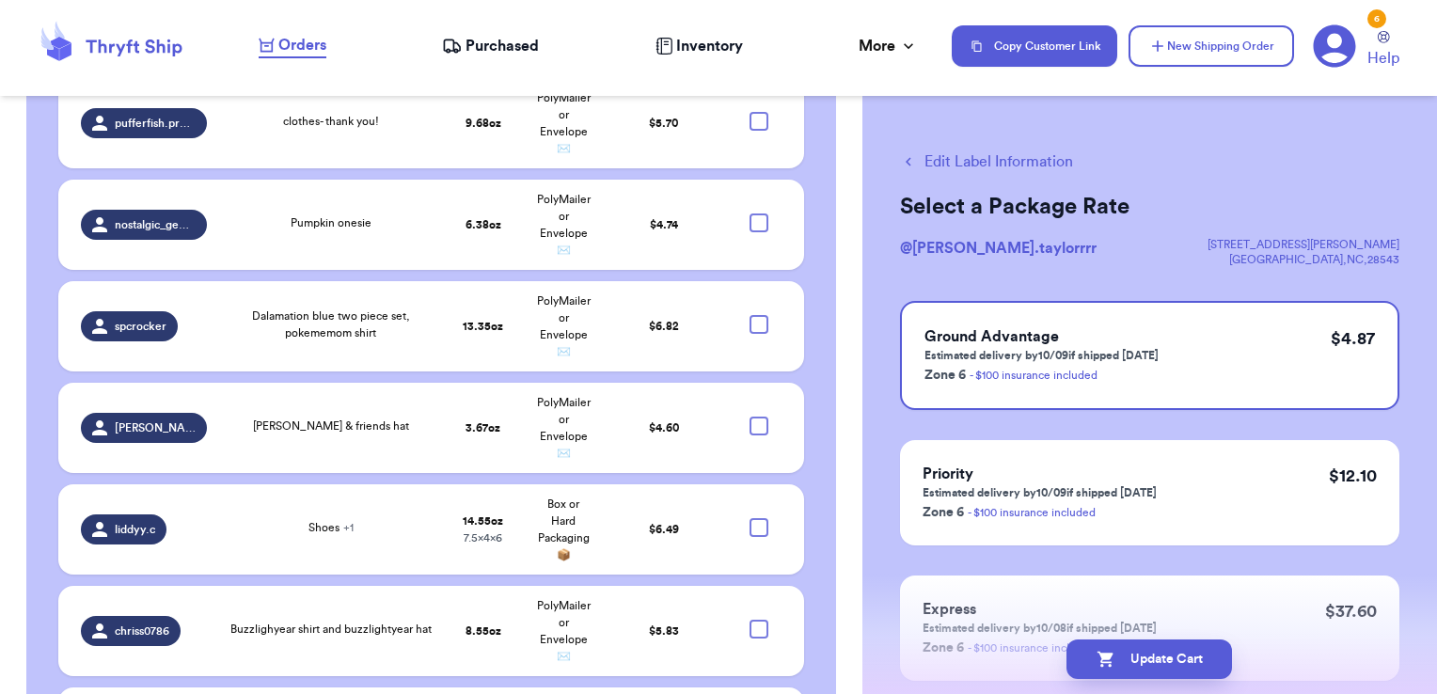
scroll to position [2815, 0]
click at [750, 214] on div at bounding box center [759, 223] width 19 height 19
click at [758, 213] on input "checkbox" at bounding box center [758, 213] width 1 height 1
checkbox input "true"
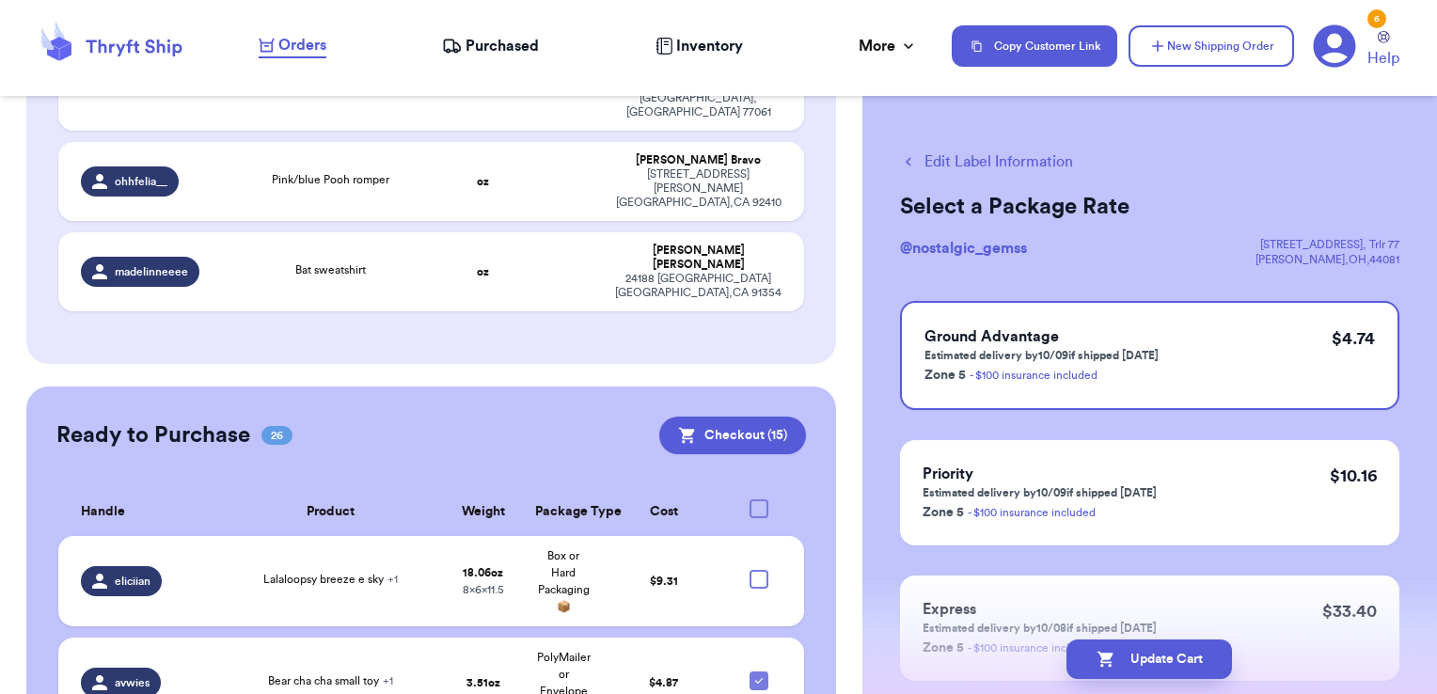
scroll to position [420, 0]
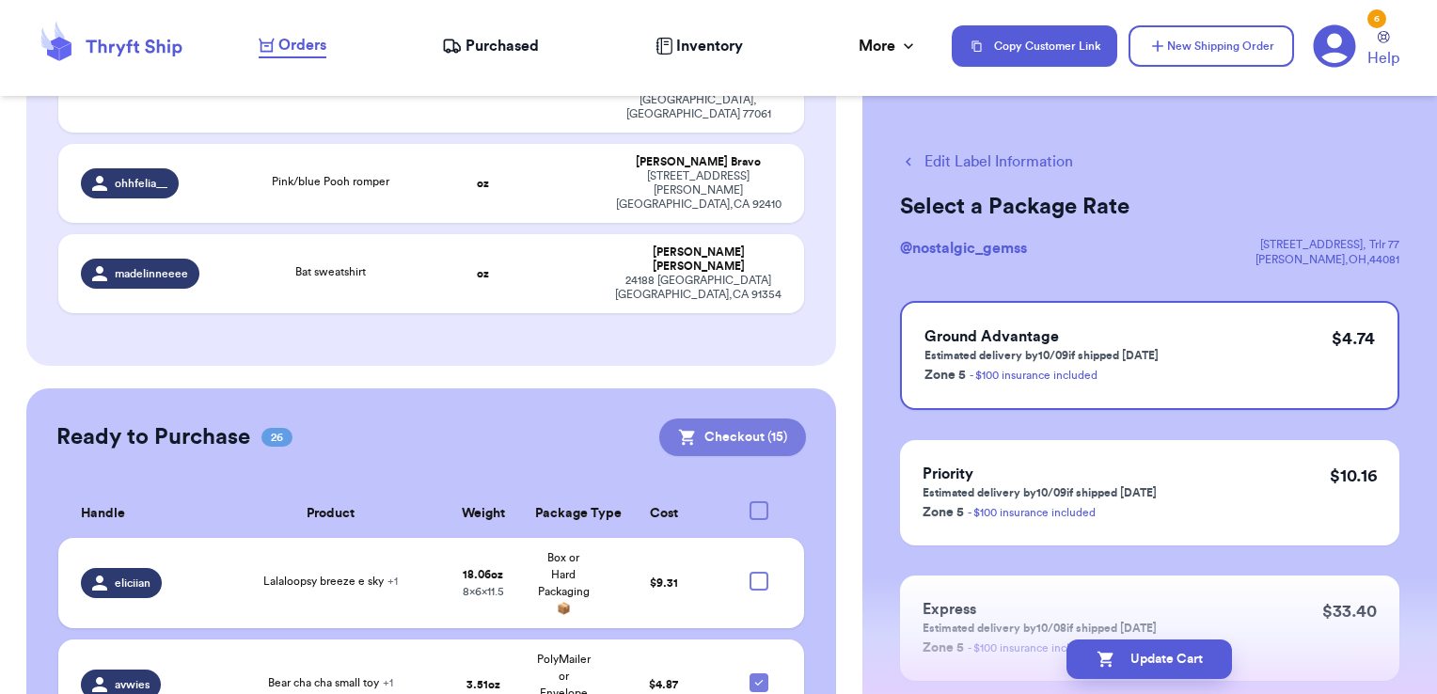
click at [736, 419] on button "Checkout ( 15 )" at bounding box center [732, 438] width 147 height 38
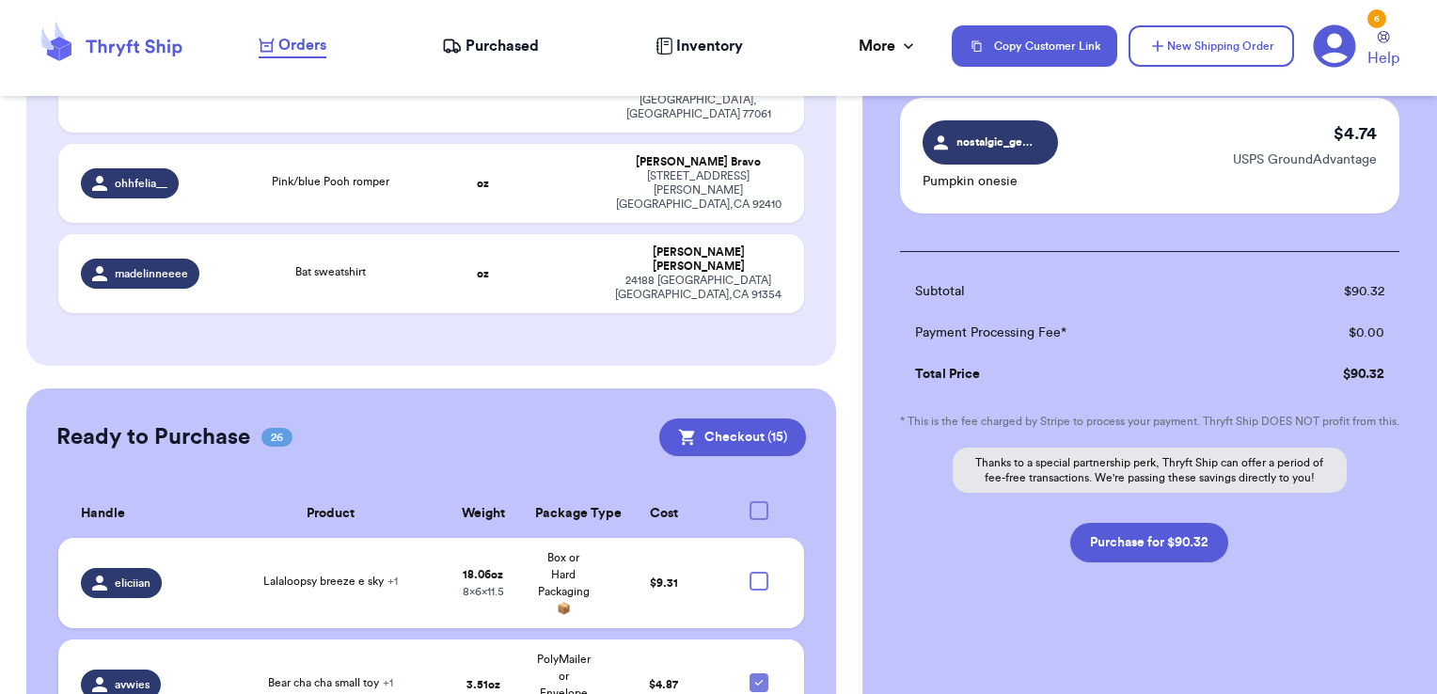
scroll to position [1970, 0]
click at [1174, 550] on button "Purchase for $90.32" at bounding box center [1150, 543] width 158 height 40
checkbox input "false"
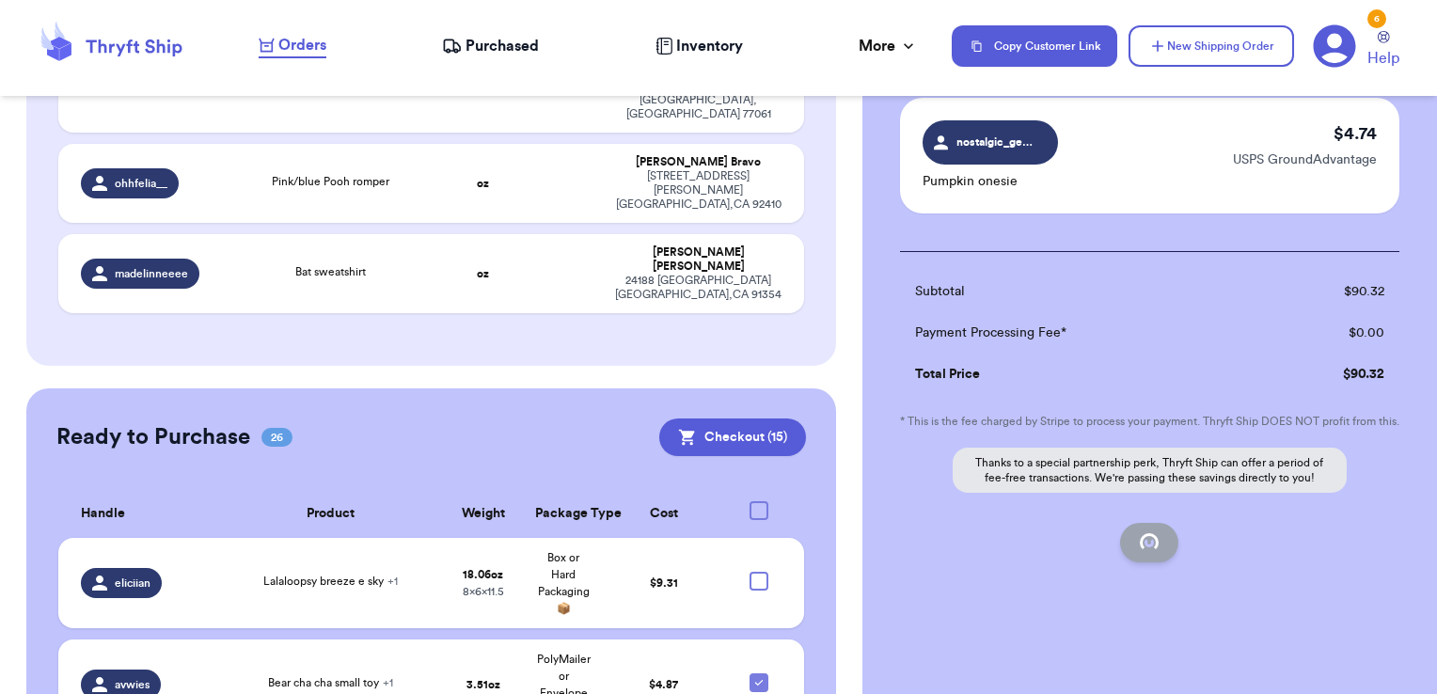
checkbox input "false"
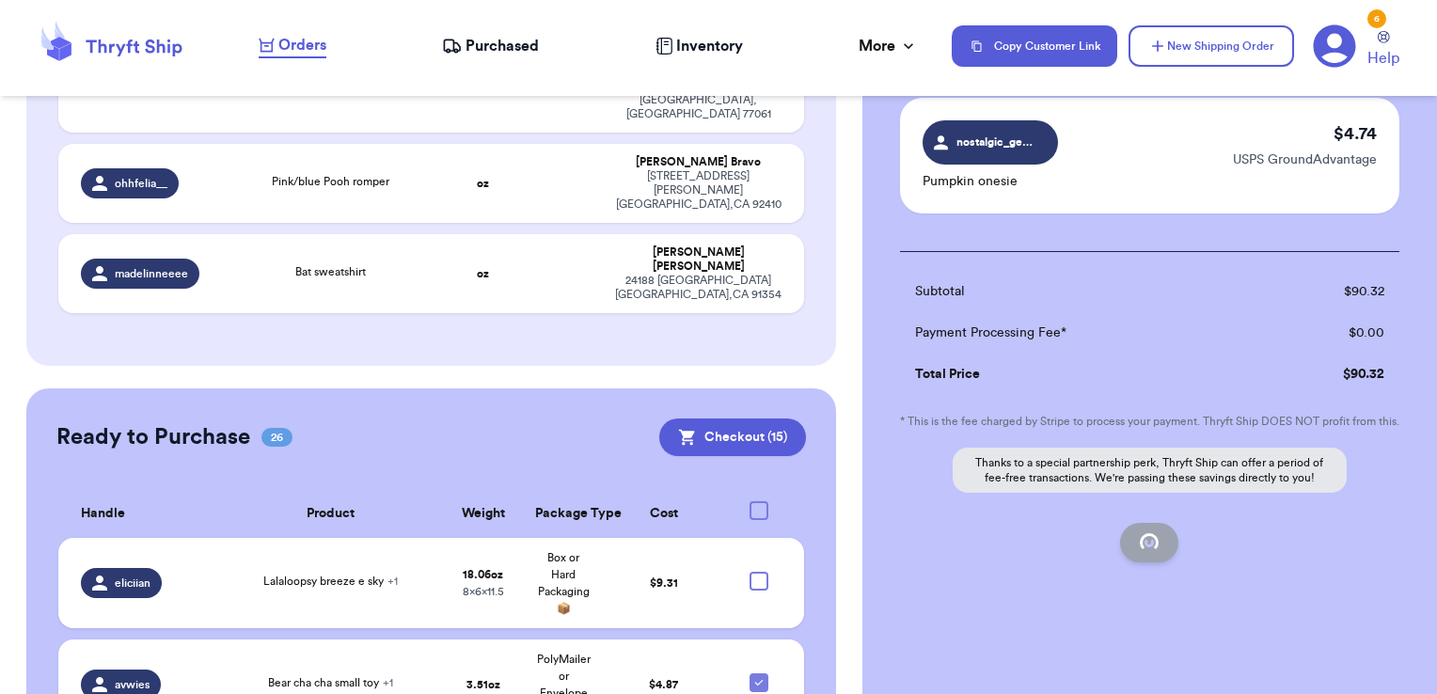
checkbox input "false"
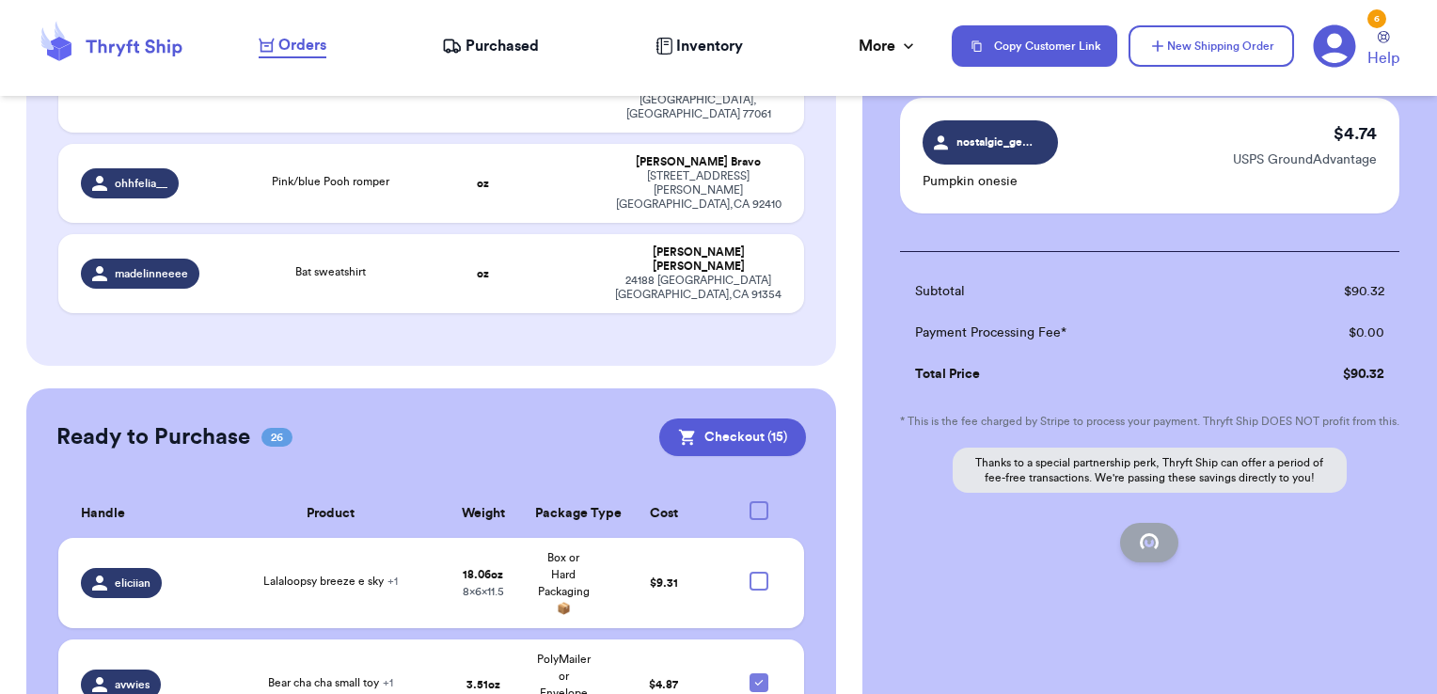
checkbox input "false"
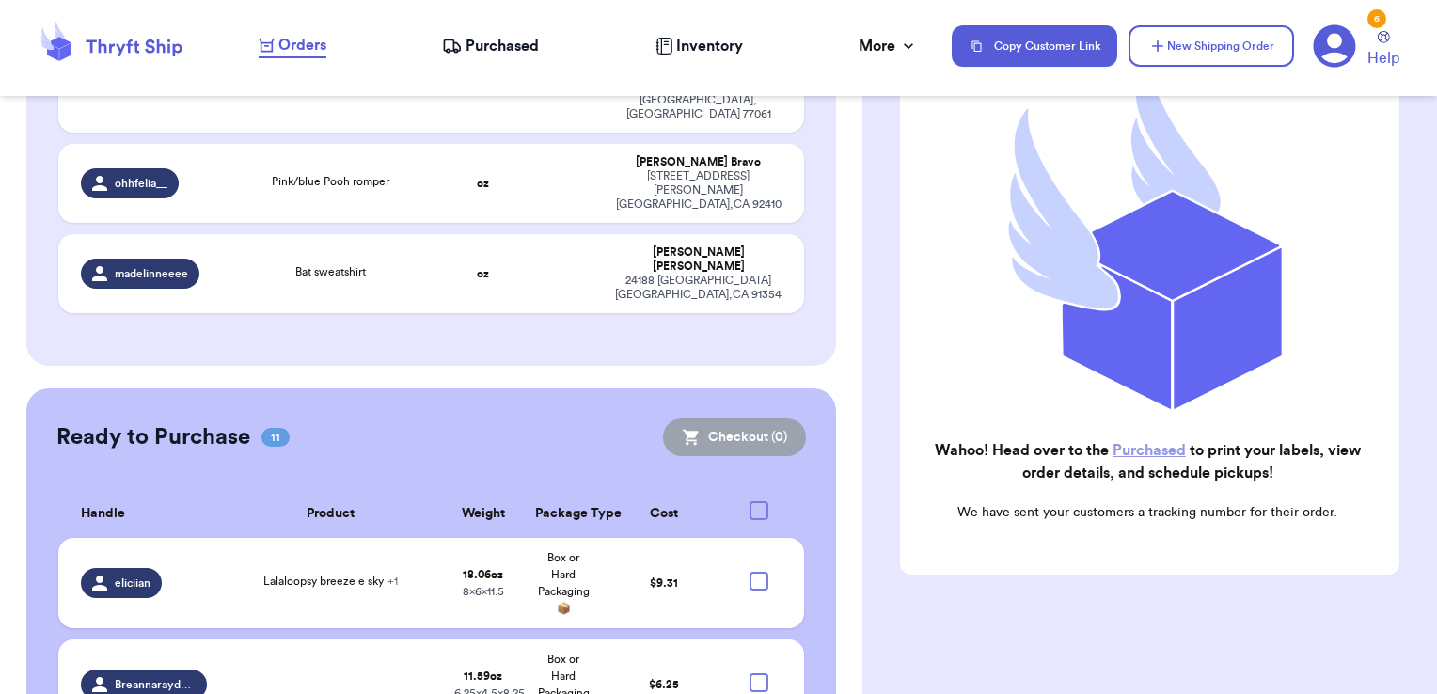
click at [482, 40] on span "Purchased" at bounding box center [502, 46] width 73 height 23
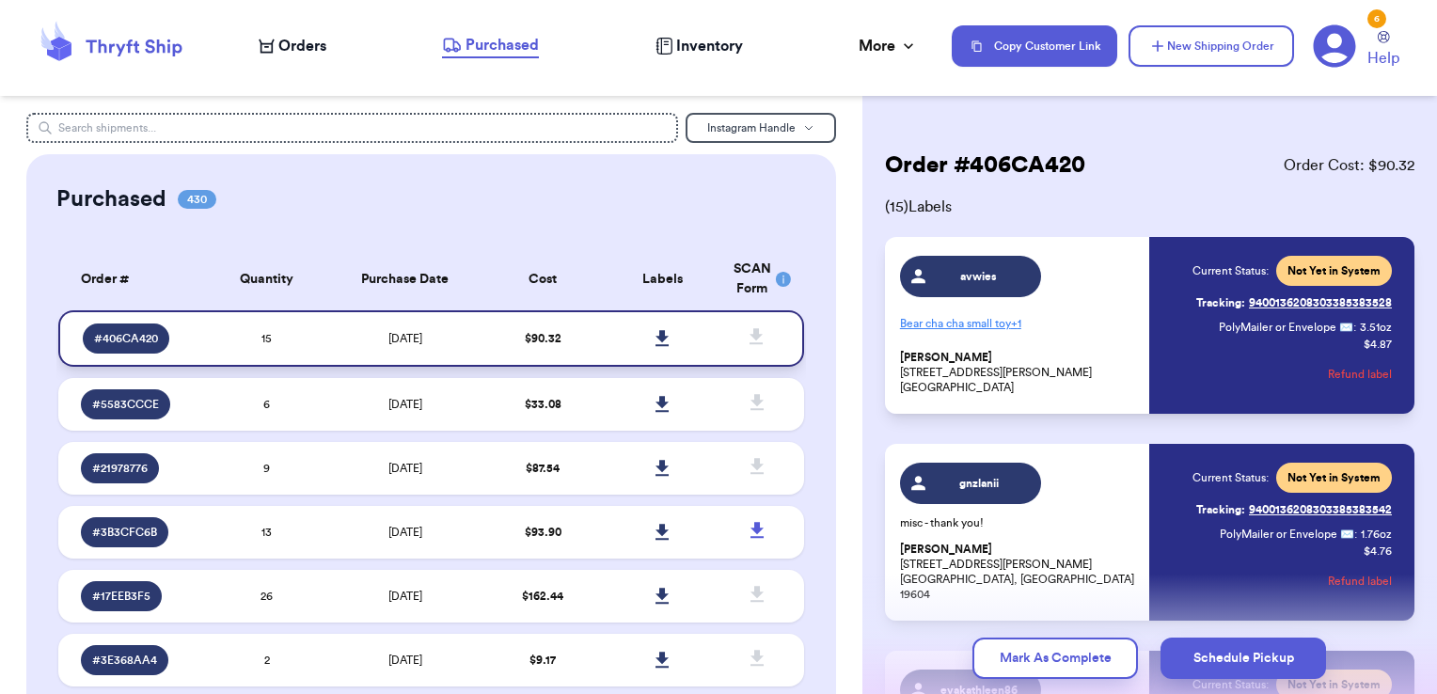
click at [656, 332] on icon at bounding box center [662, 338] width 13 height 16
click at [750, 333] on icon at bounding box center [756, 336] width 13 height 16
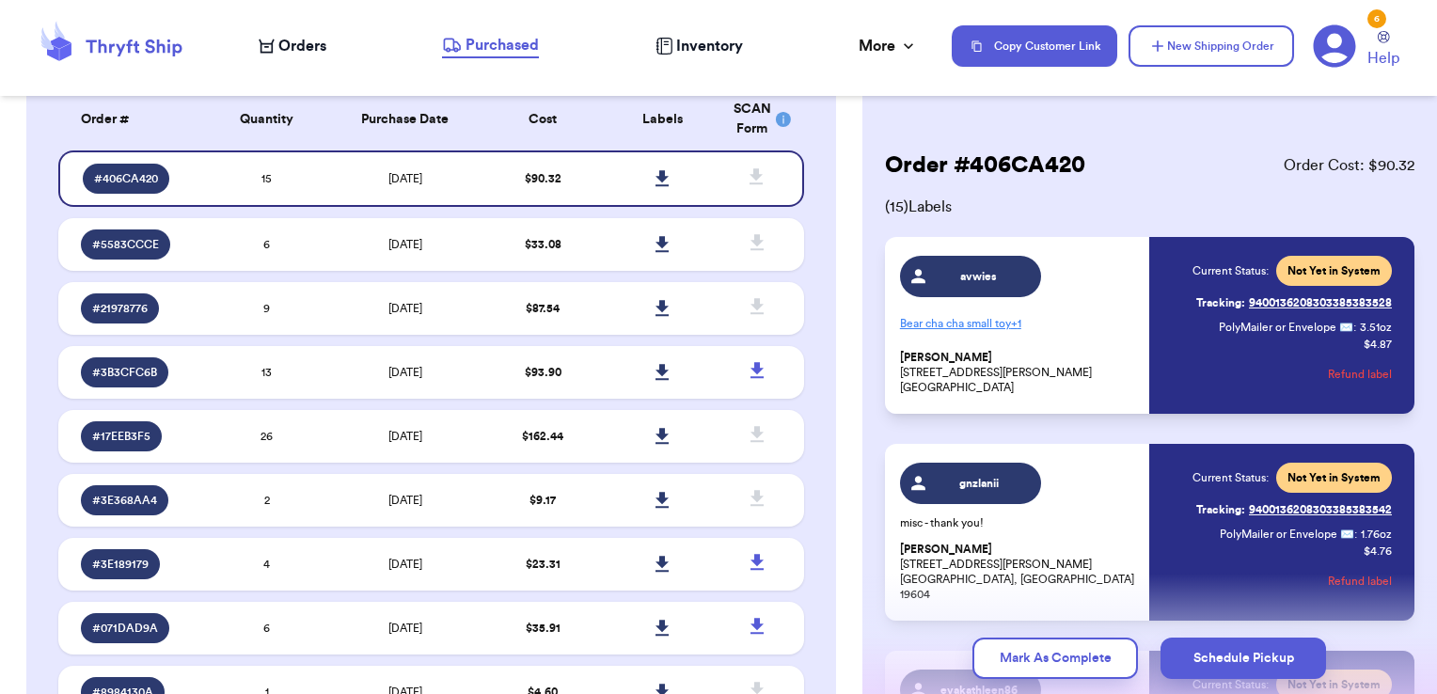
scroll to position [167, 0]
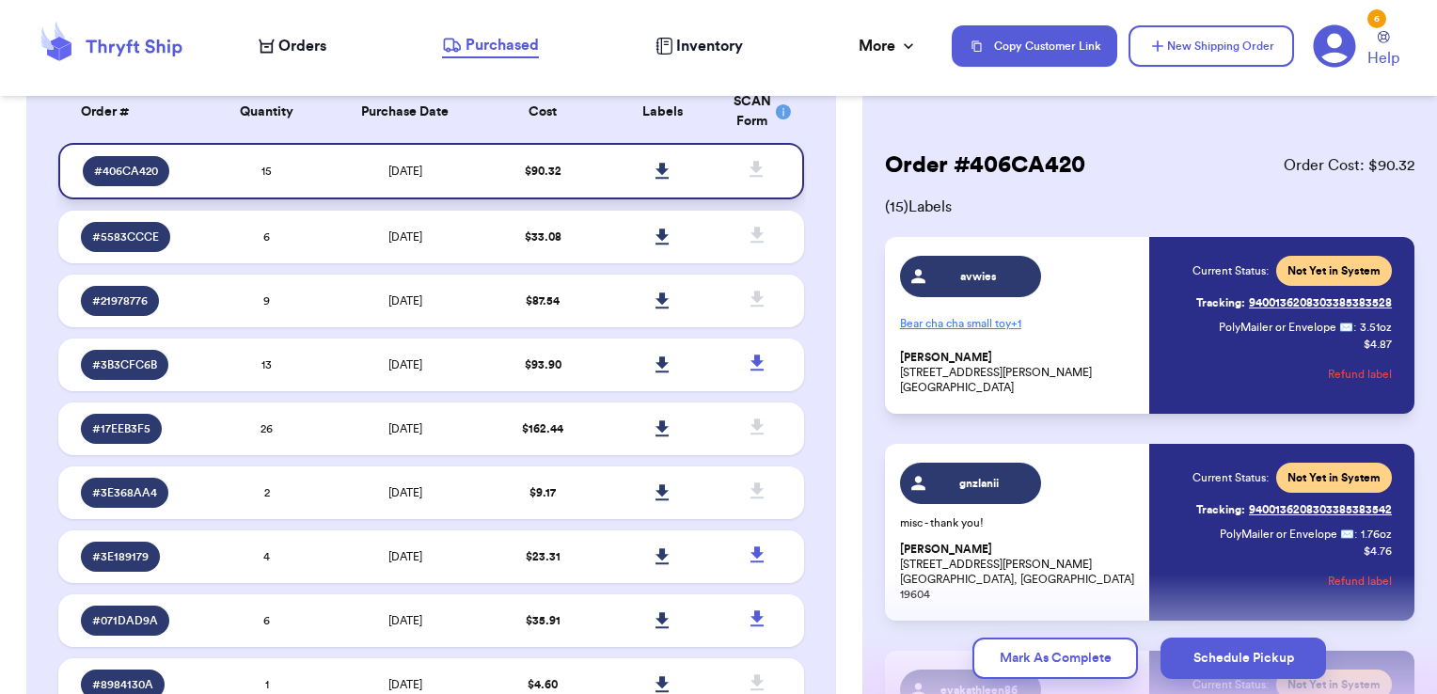
click at [750, 169] on icon at bounding box center [756, 169] width 13 height 16
